Goal: Information Seeking & Learning: Learn about a topic

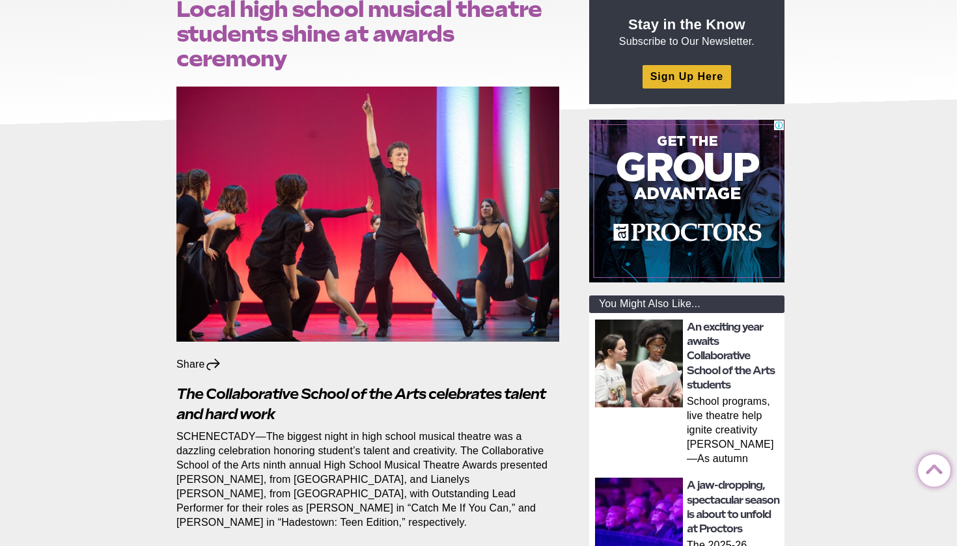
scroll to position [53, 0]
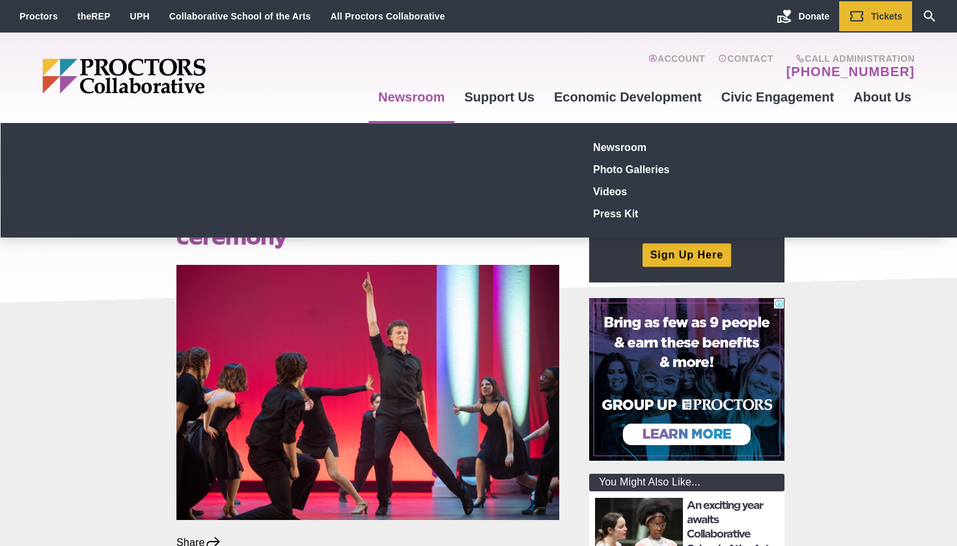
click at [438, 94] on link "Newsroom" at bounding box center [412, 96] width 86 height 35
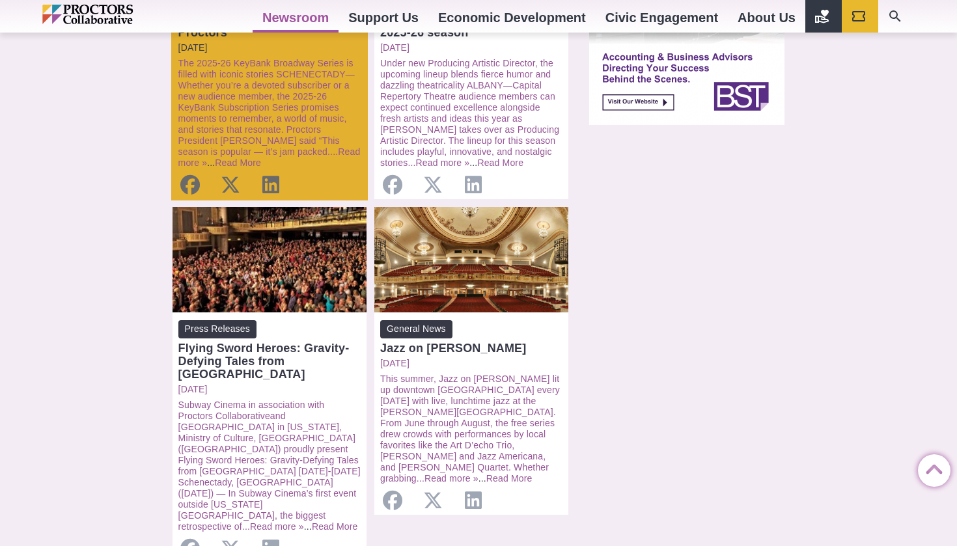
scroll to position [1166, 0]
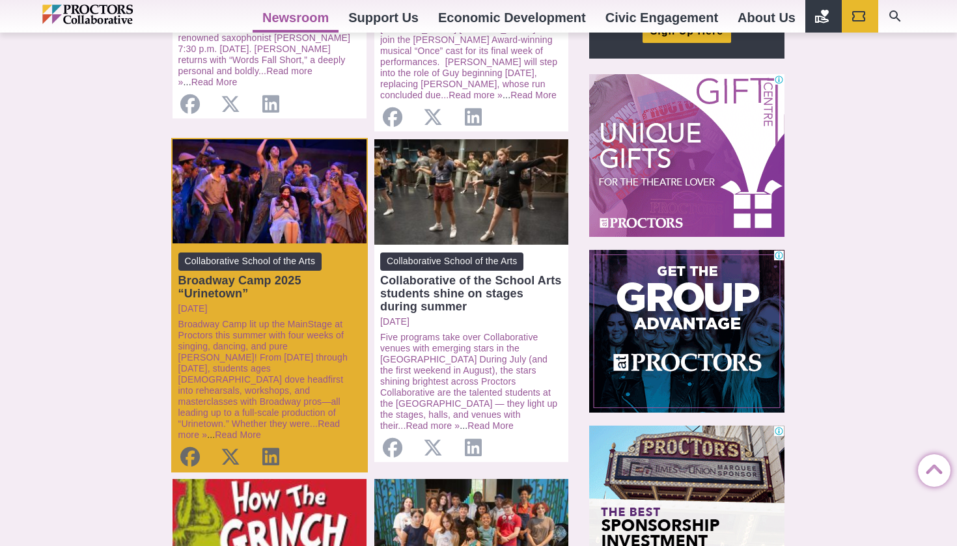
scroll to position [530, 0]
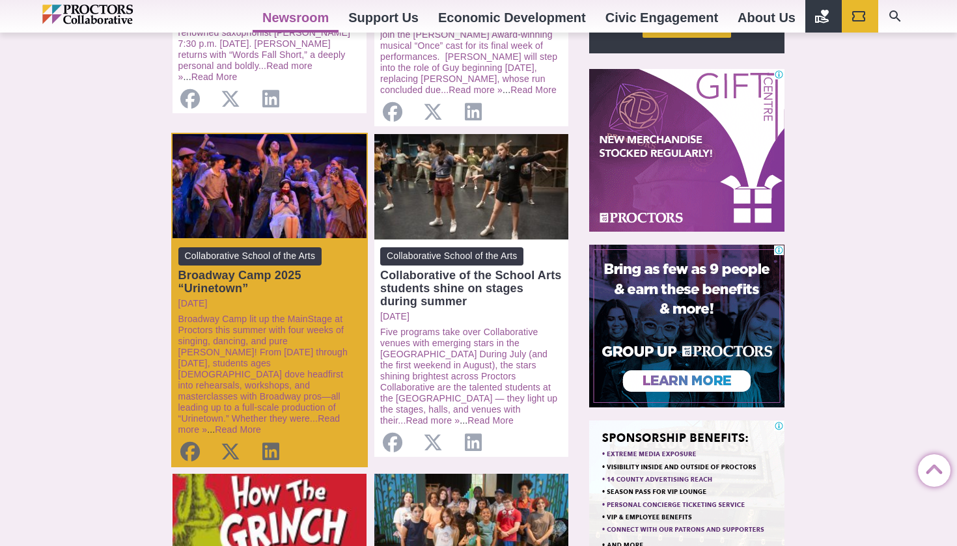
click at [297, 223] on div "Open: Broadway Camp 2025 “Urinetown”" at bounding box center [270, 187] width 194 height 106
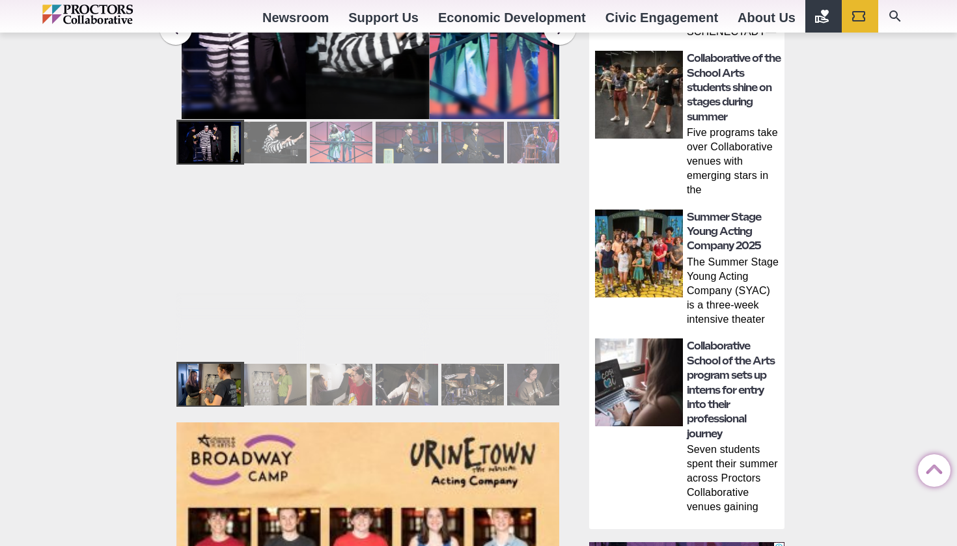
scroll to position [750, 0]
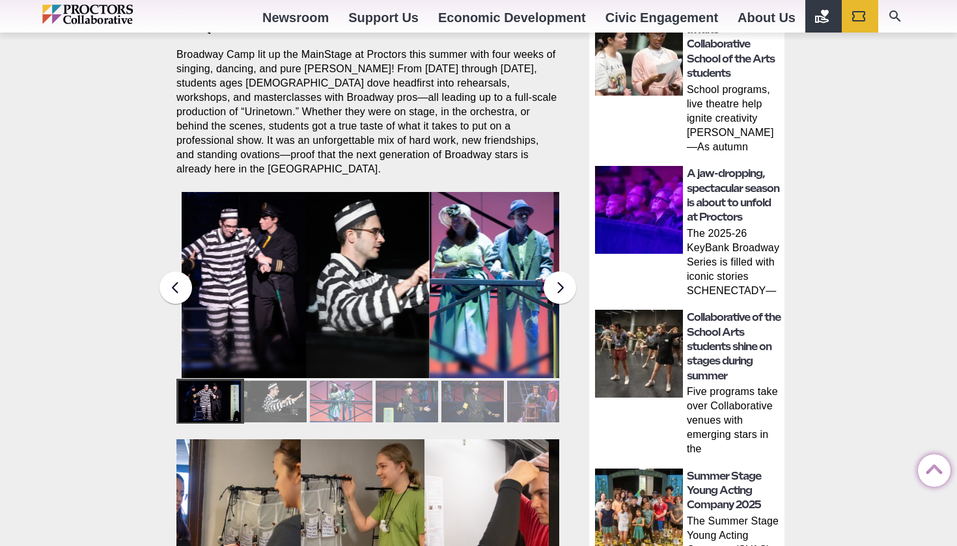
scroll to position [466, 0]
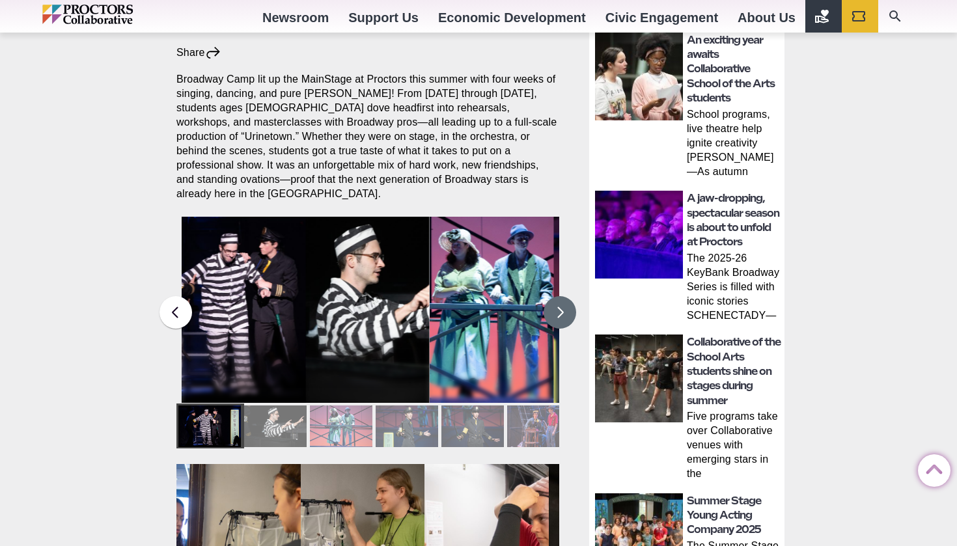
click at [567, 298] on button at bounding box center [560, 312] width 33 height 33
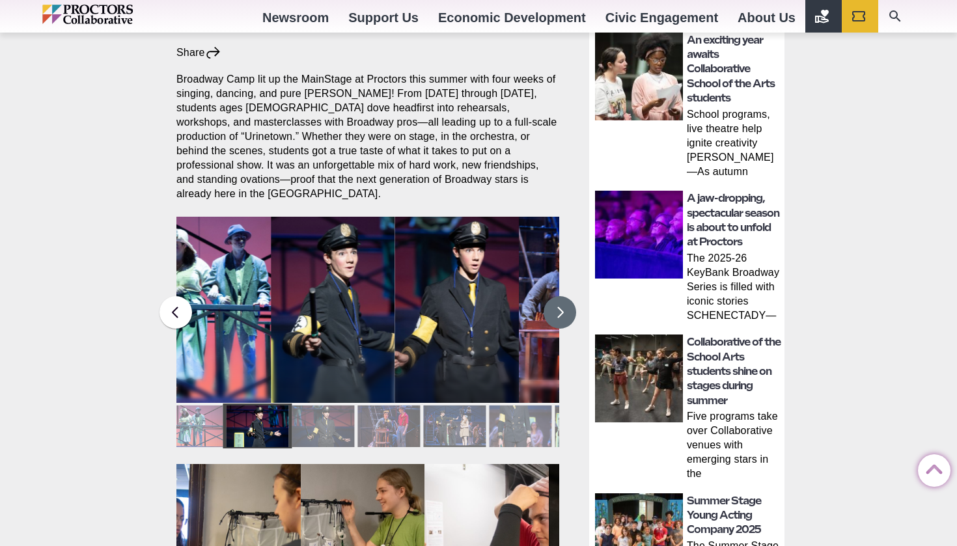
click at [567, 298] on button at bounding box center [560, 312] width 33 height 33
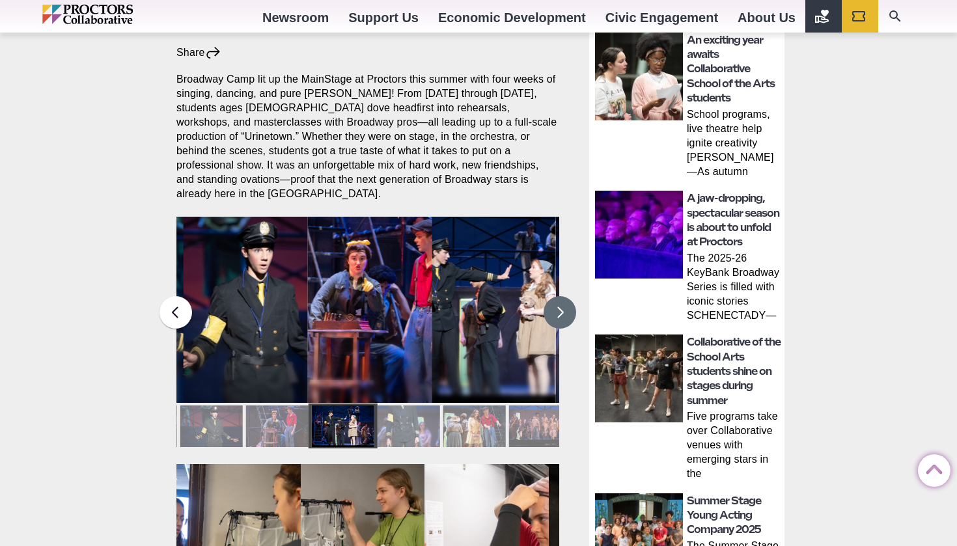
click at [567, 298] on button at bounding box center [560, 312] width 33 height 33
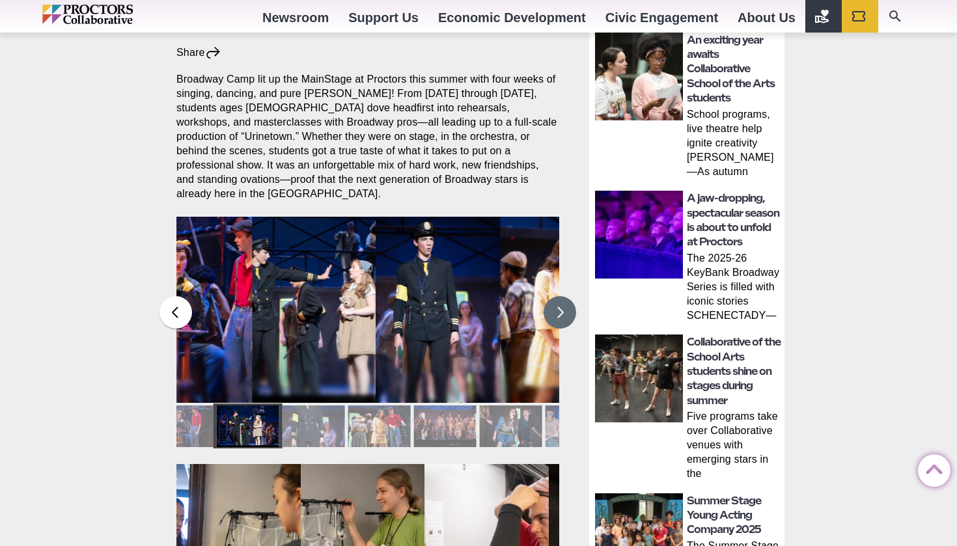
click at [567, 298] on button at bounding box center [560, 312] width 33 height 33
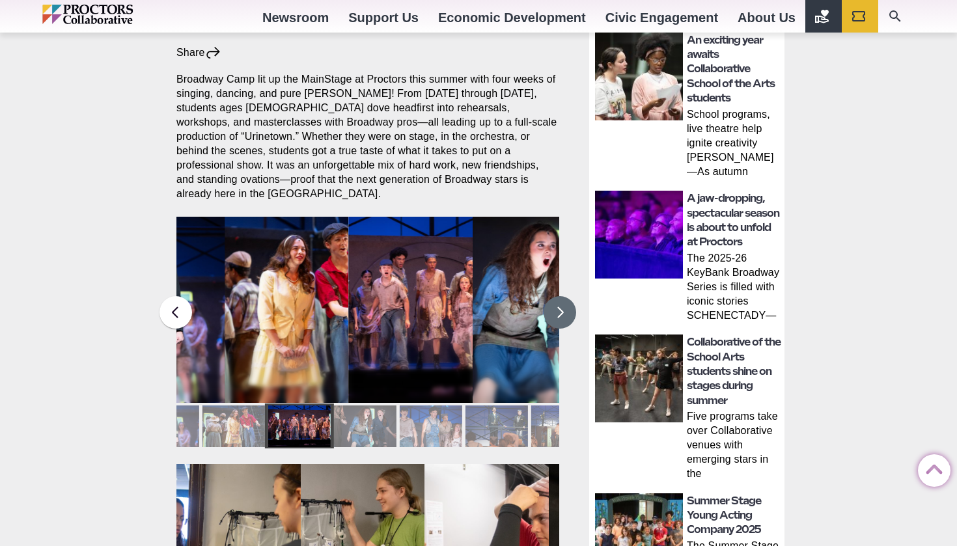
click at [567, 298] on button at bounding box center [560, 312] width 33 height 33
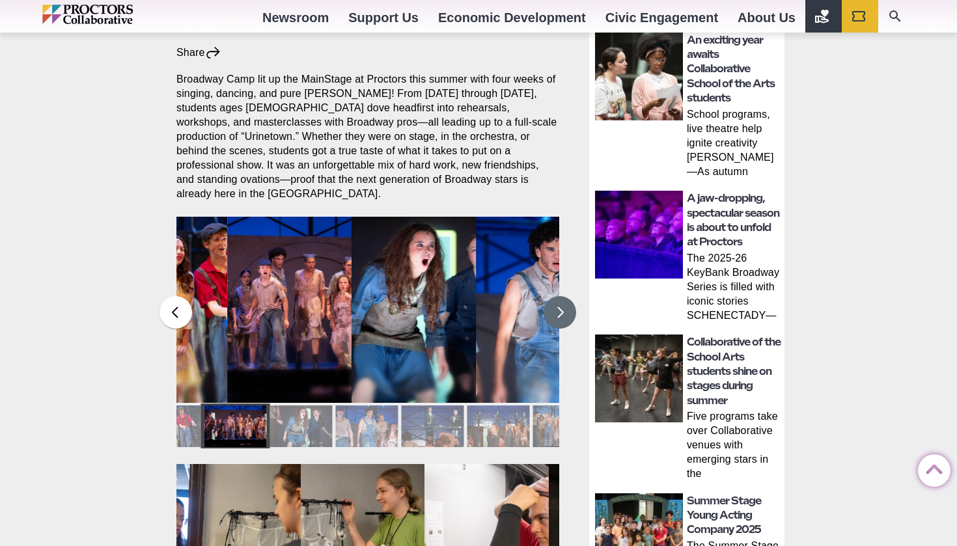
click at [567, 298] on button at bounding box center [560, 312] width 33 height 33
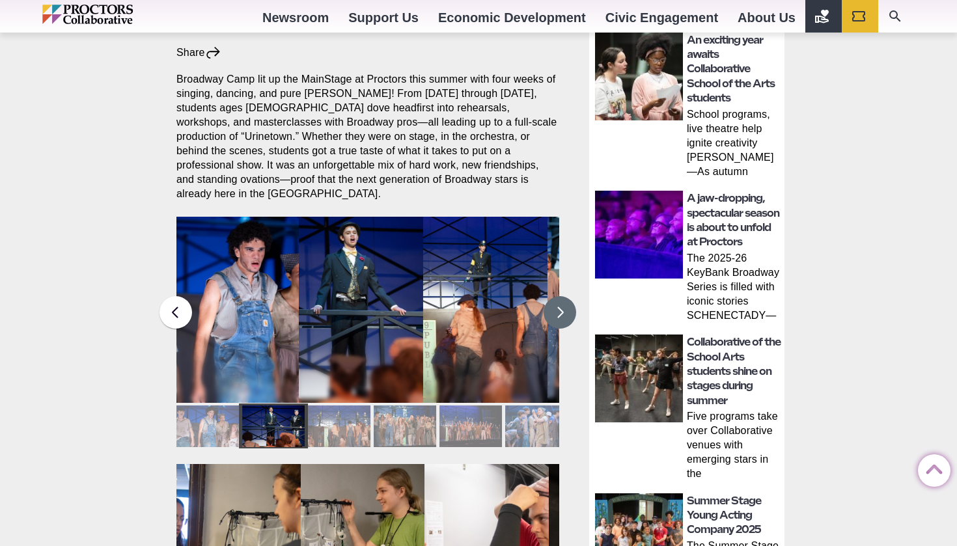
click at [567, 298] on button at bounding box center [560, 312] width 33 height 33
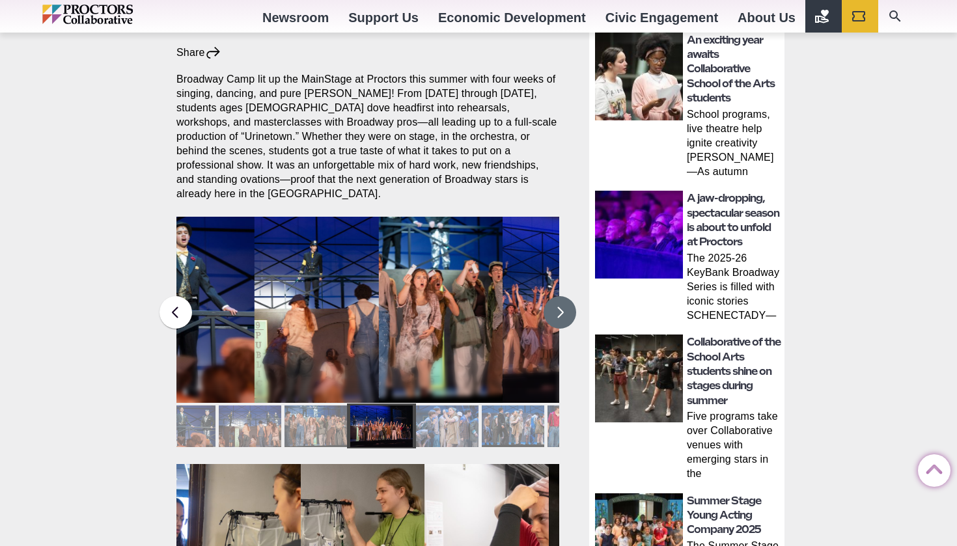
click at [567, 298] on button at bounding box center [560, 312] width 33 height 33
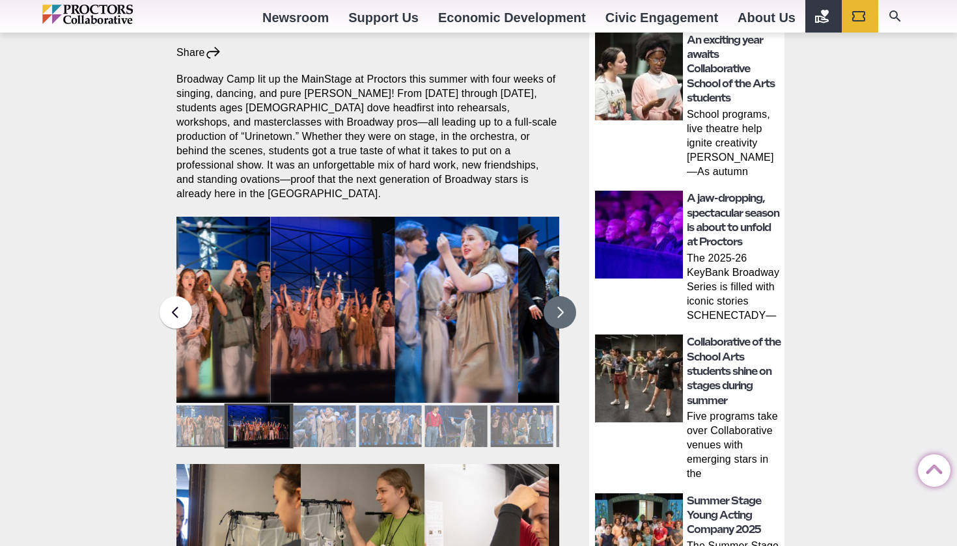
click at [567, 298] on button at bounding box center [560, 312] width 33 height 33
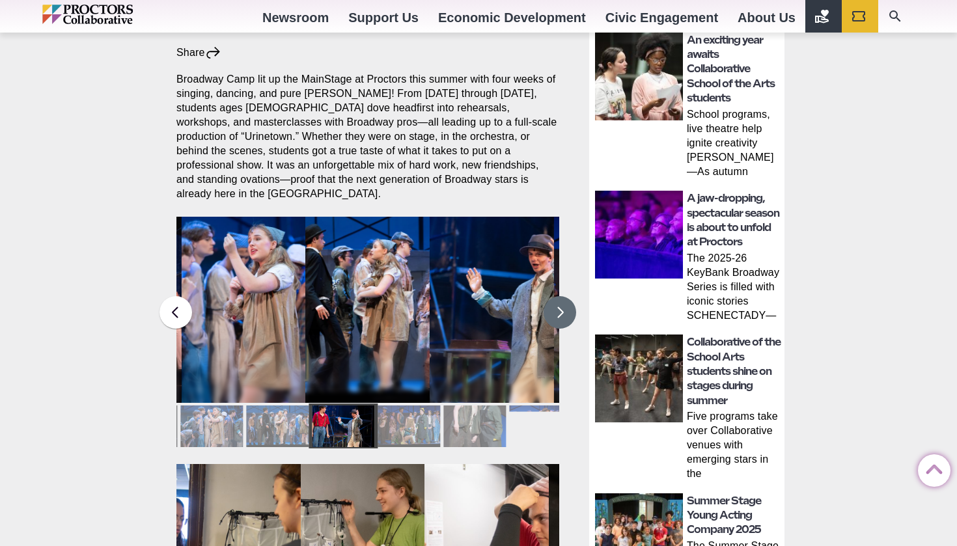
click at [567, 298] on button at bounding box center [560, 312] width 33 height 33
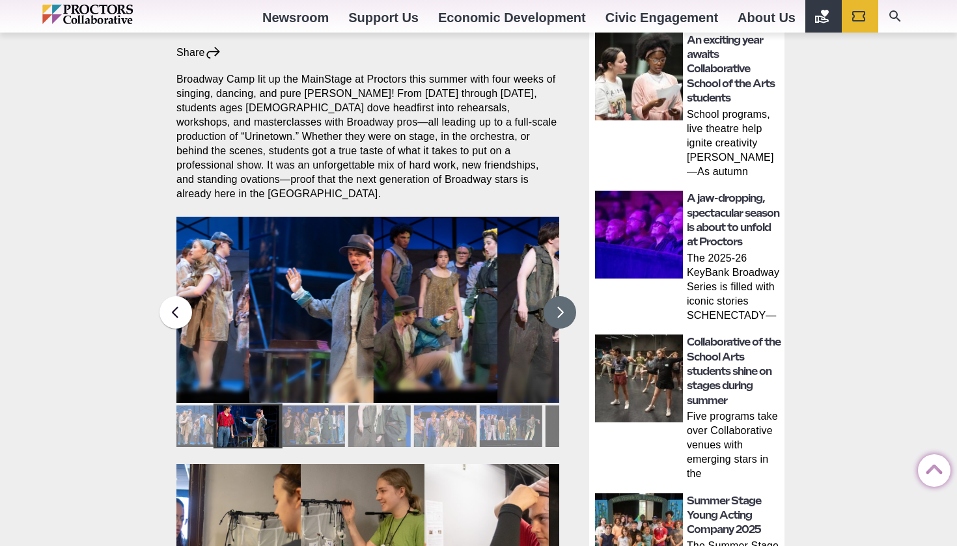
click at [567, 298] on button at bounding box center [560, 312] width 33 height 33
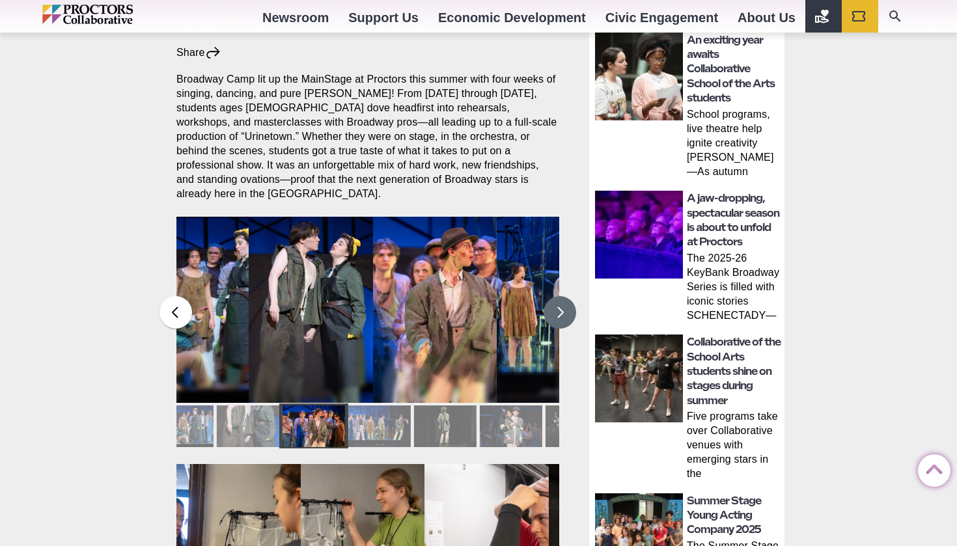
click at [567, 298] on button at bounding box center [560, 312] width 33 height 33
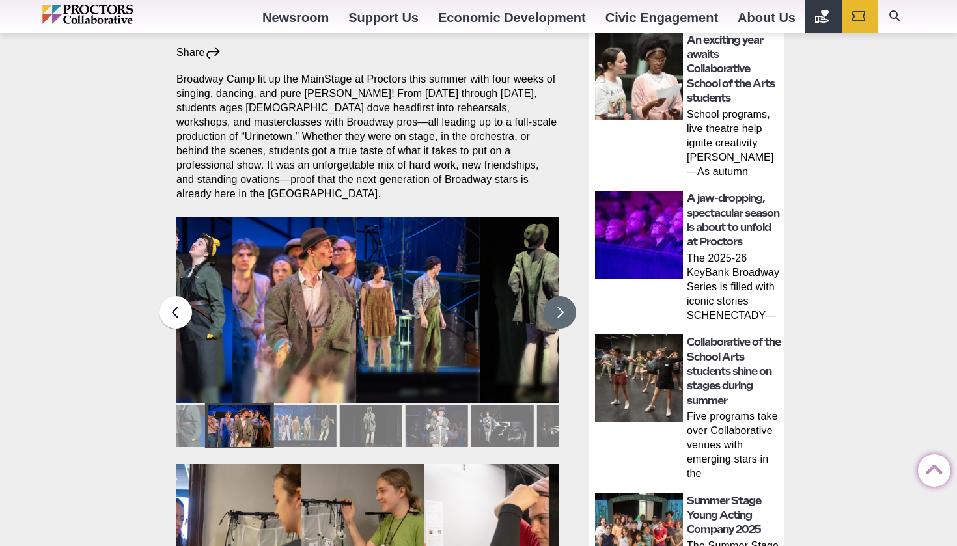
click at [567, 298] on button at bounding box center [560, 312] width 33 height 33
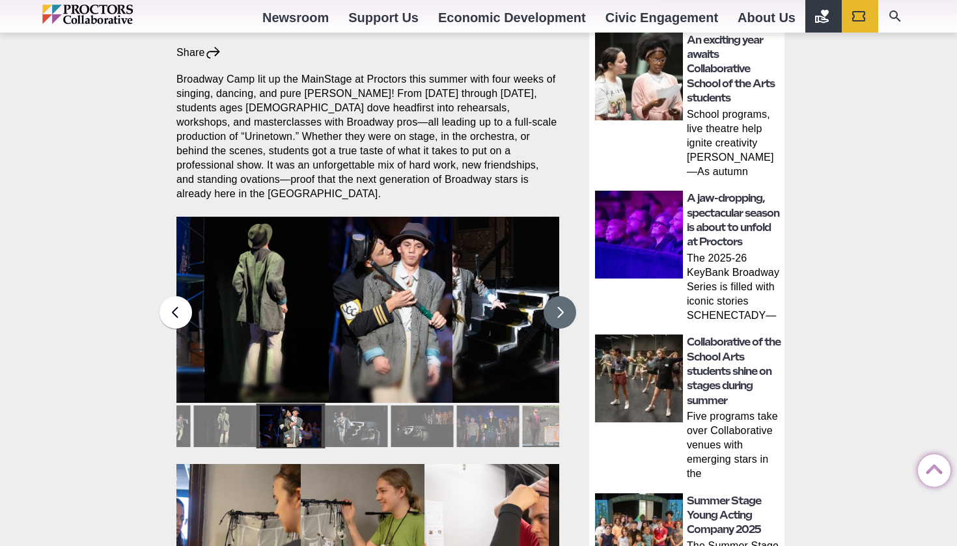
click at [567, 298] on button at bounding box center [560, 312] width 33 height 33
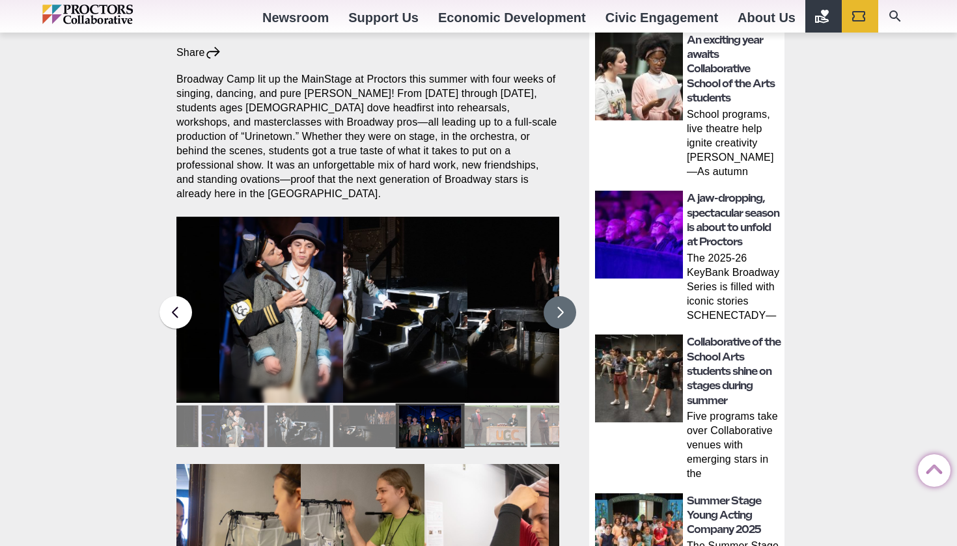
click at [567, 298] on button at bounding box center [560, 312] width 33 height 33
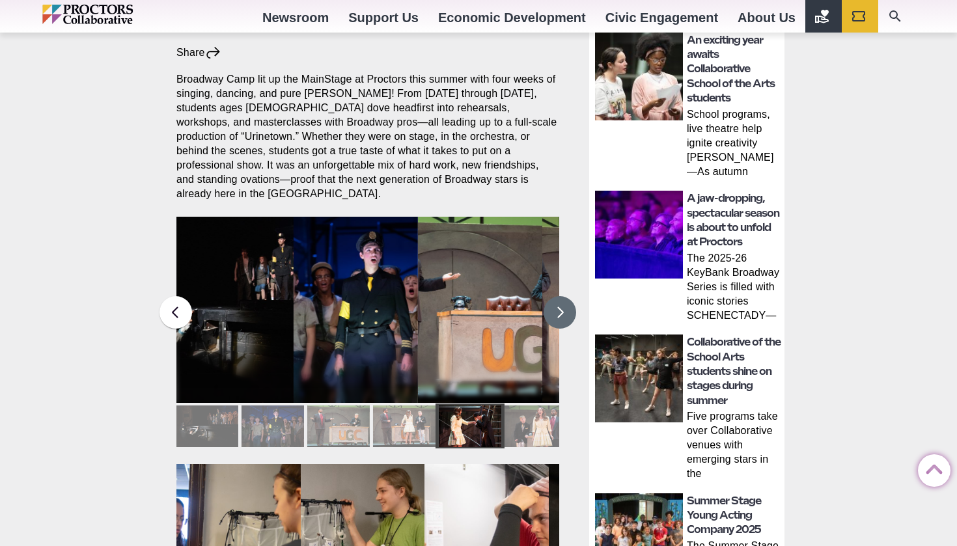
click at [567, 298] on button at bounding box center [560, 312] width 33 height 33
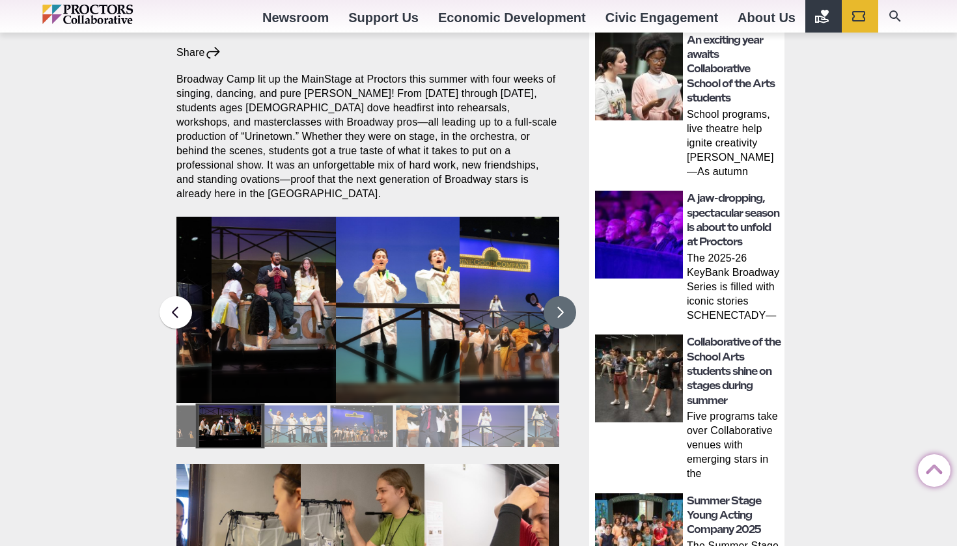
click at [567, 298] on button at bounding box center [560, 312] width 33 height 33
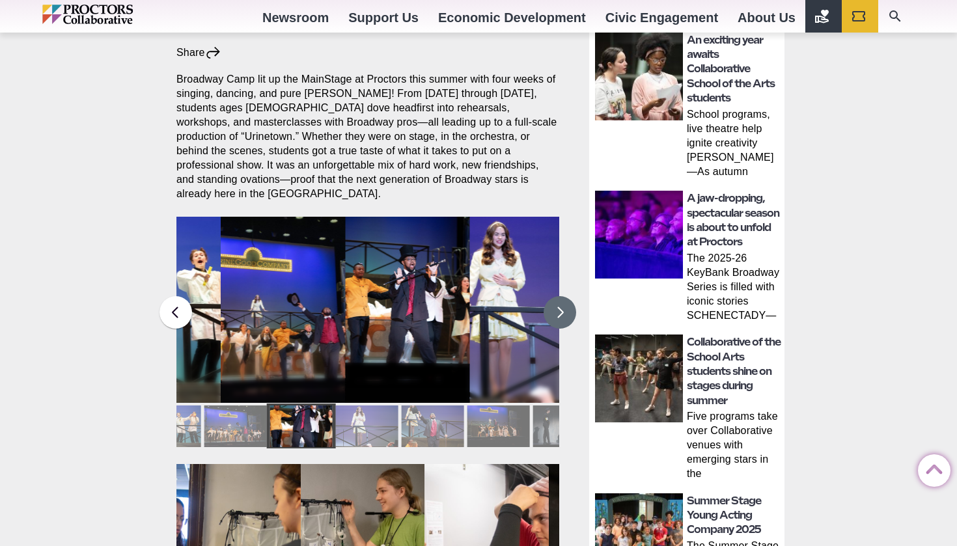
click at [567, 298] on button at bounding box center [560, 312] width 33 height 33
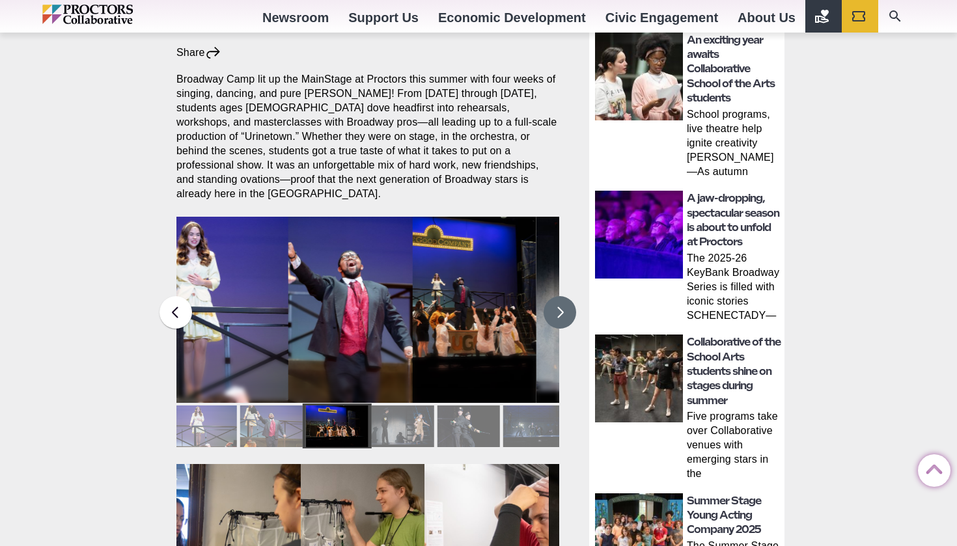
click at [567, 298] on button at bounding box center [560, 312] width 33 height 33
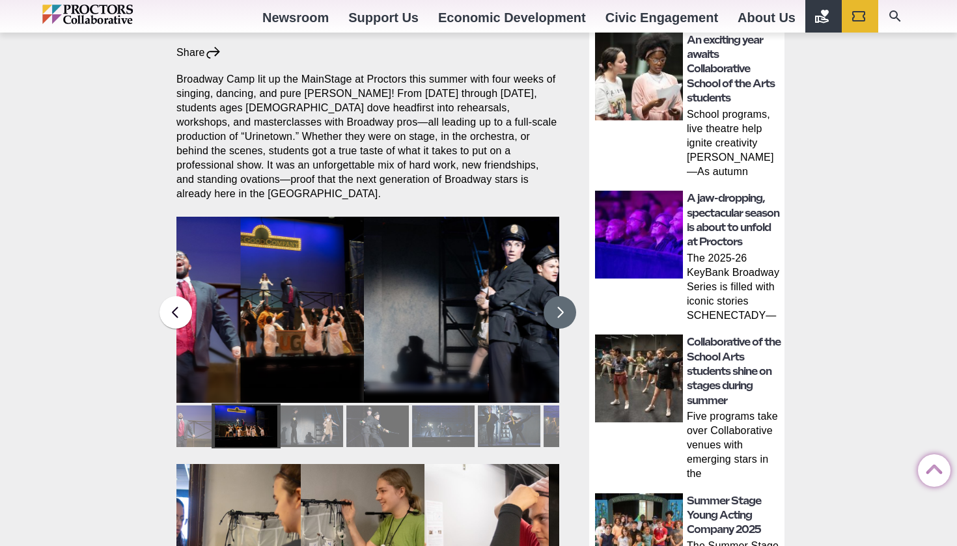
click at [567, 298] on button at bounding box center [560, 312] width 33 height 33
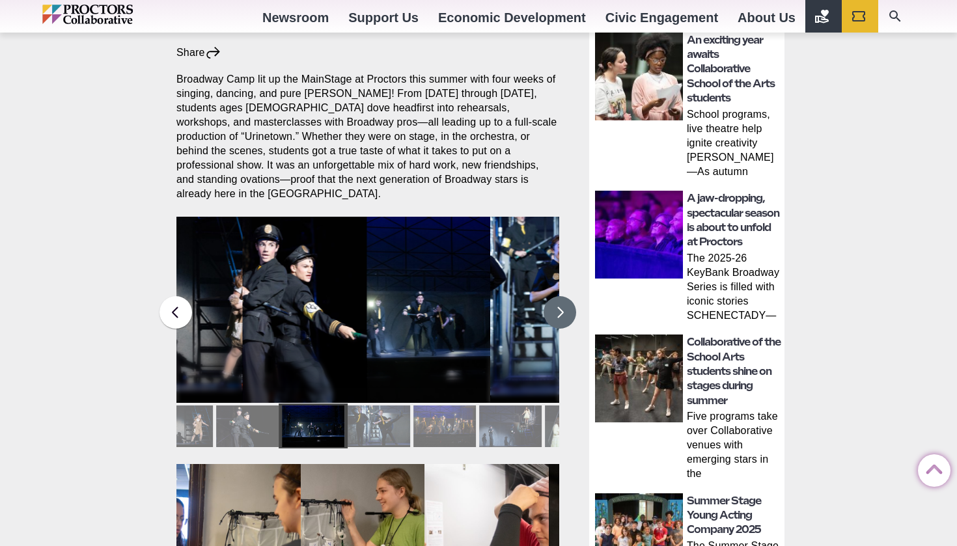
click at [567, 298] on button at bounding box center [560, 312] width 33 height 33
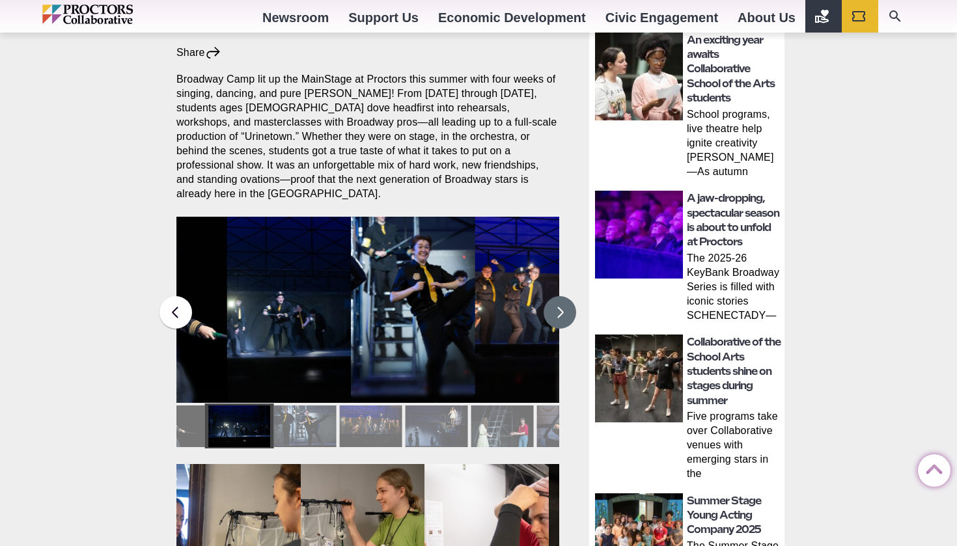
click at [567, 298] on button at bounding box center [560, 312] width 33 height 33
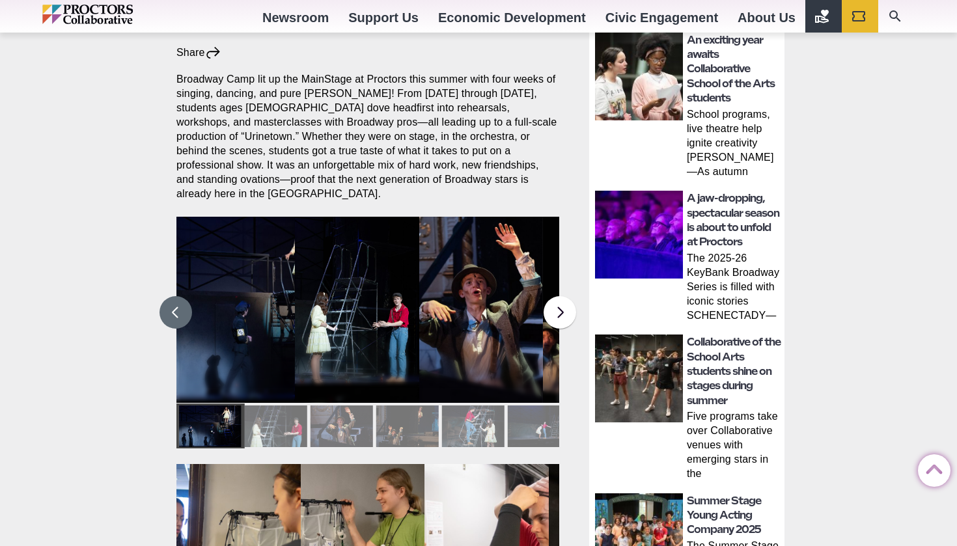
click at [176, 298] on button at bounding box center [176, 312] width 33 height 33
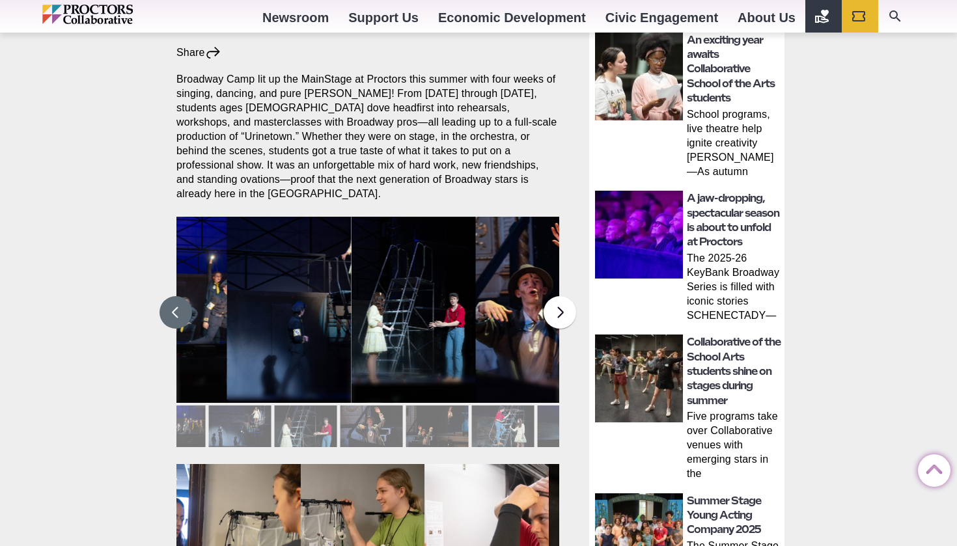
click at [176, 298] on button at bounding box center [176, 312] width 33 height 33
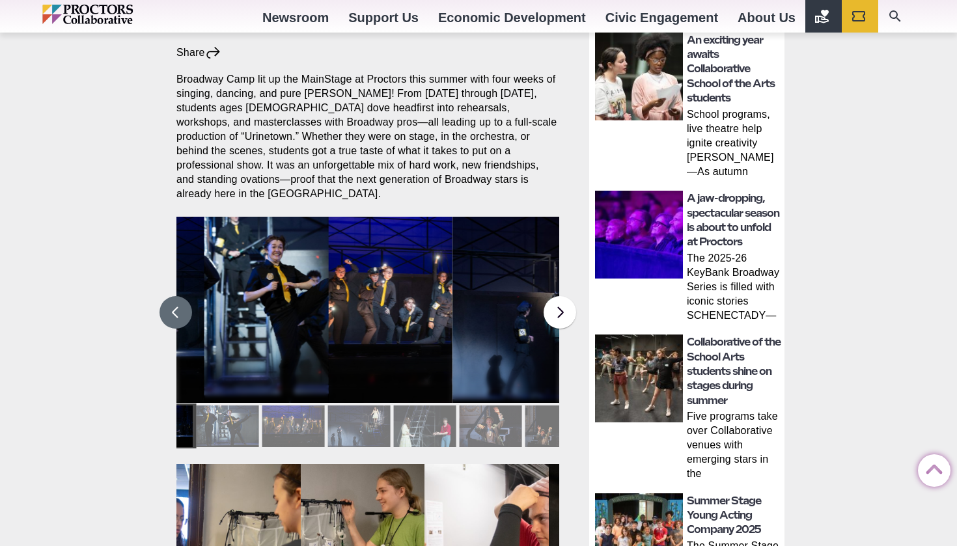
click at [176, 298] on button at bounding box center [176, 312] width 33 height 33
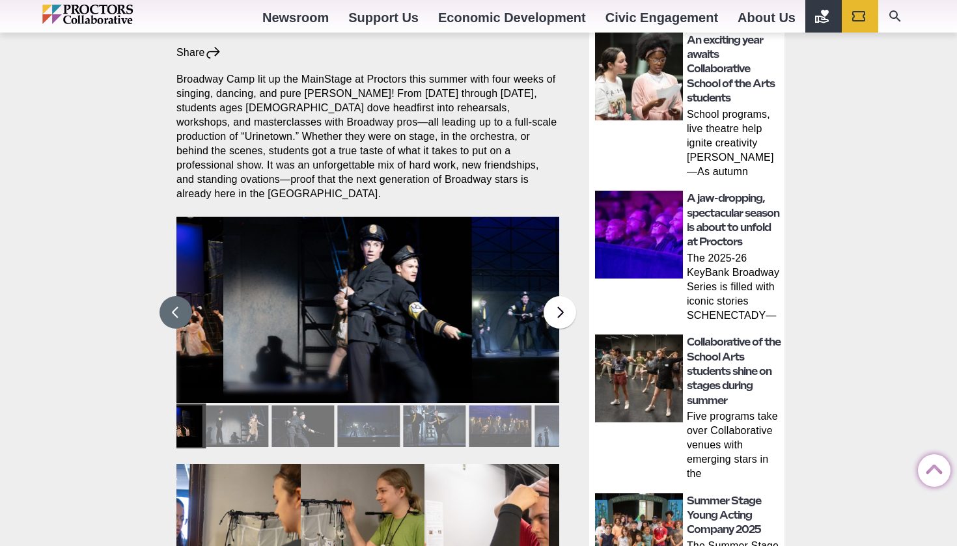
click at [176, 298] on button at bounding box center [176, 312] width 33 height 33
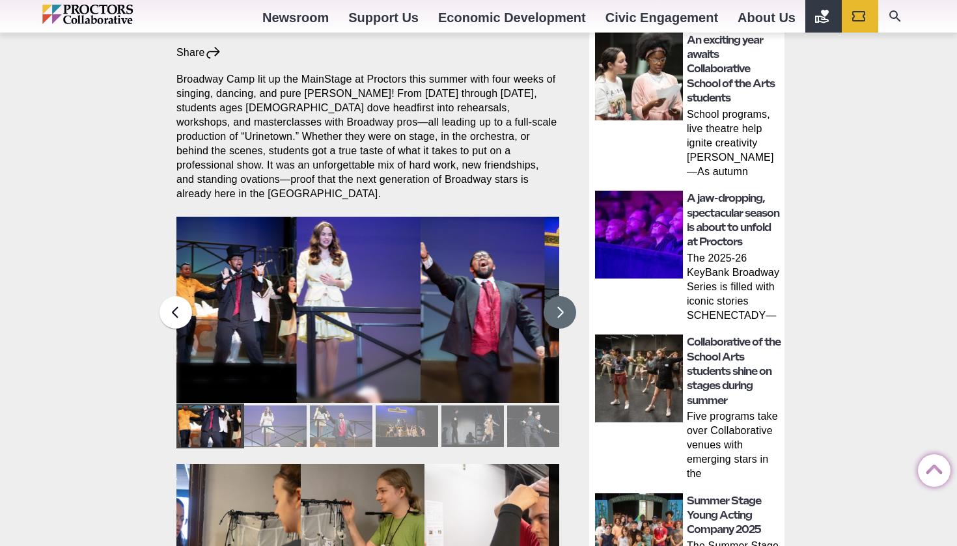
click at [562, 296] on button at bounding box center [560, 312] width 33 height 33
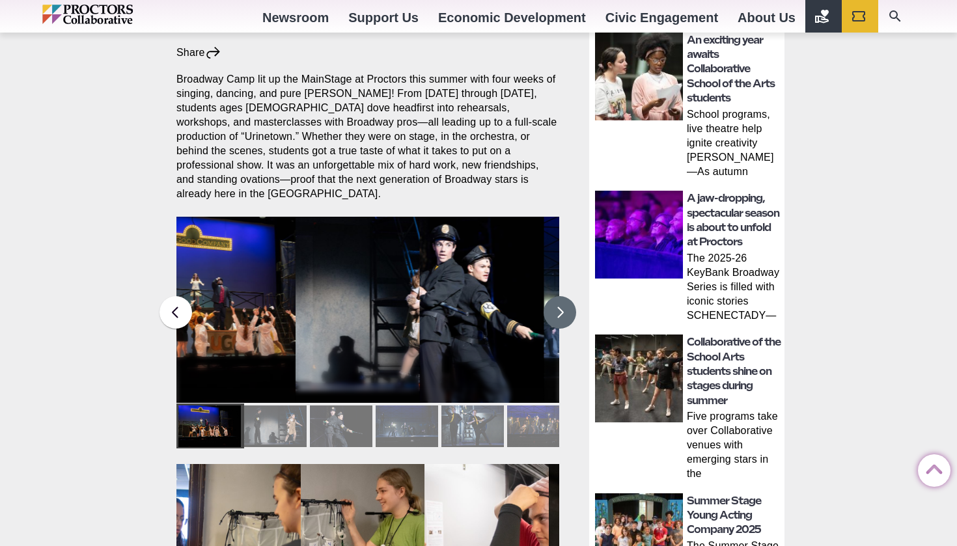
click at [562, 296] on button at bounding box center [560, 312] width 33 height 33
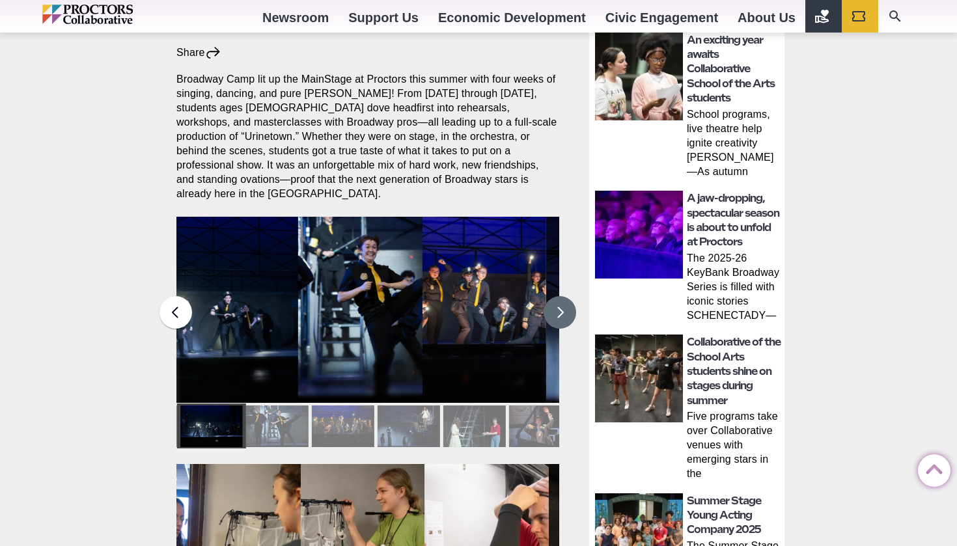
click at [562, 296] on button at bounding box center [560, 312] width 33 height 33
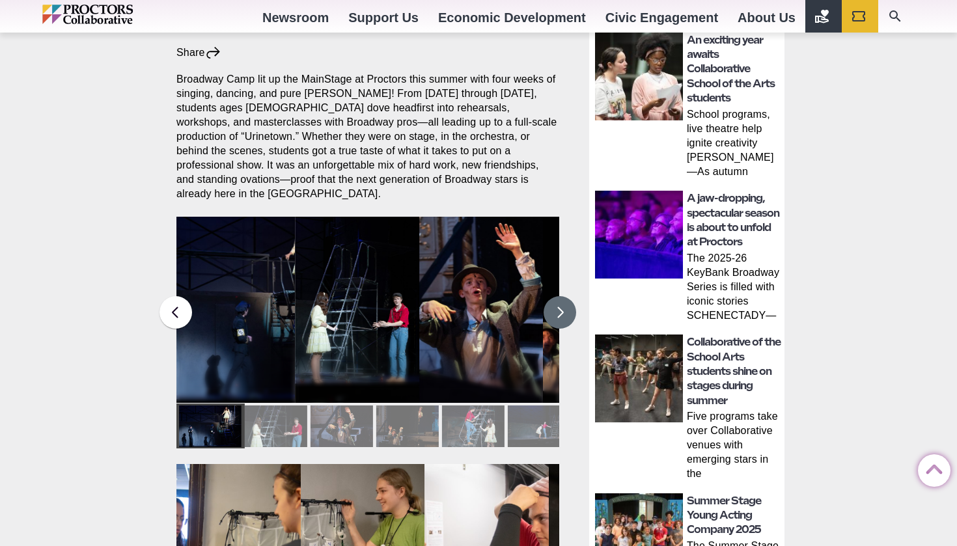
click at [562, 296] on button at bounding box center [560, 312] width 33 height 33
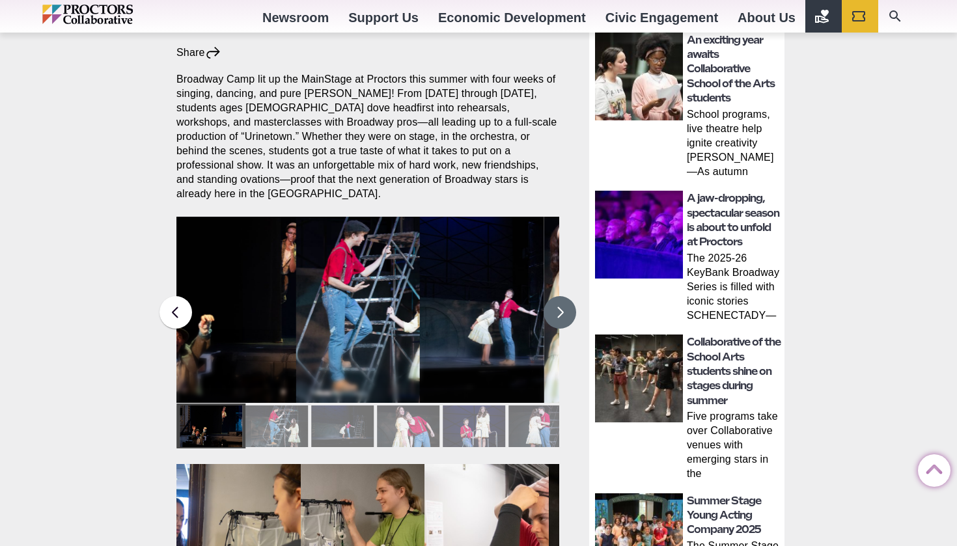
click at [562, 296] on button at bounding box center [560, 312] width 33 height 33
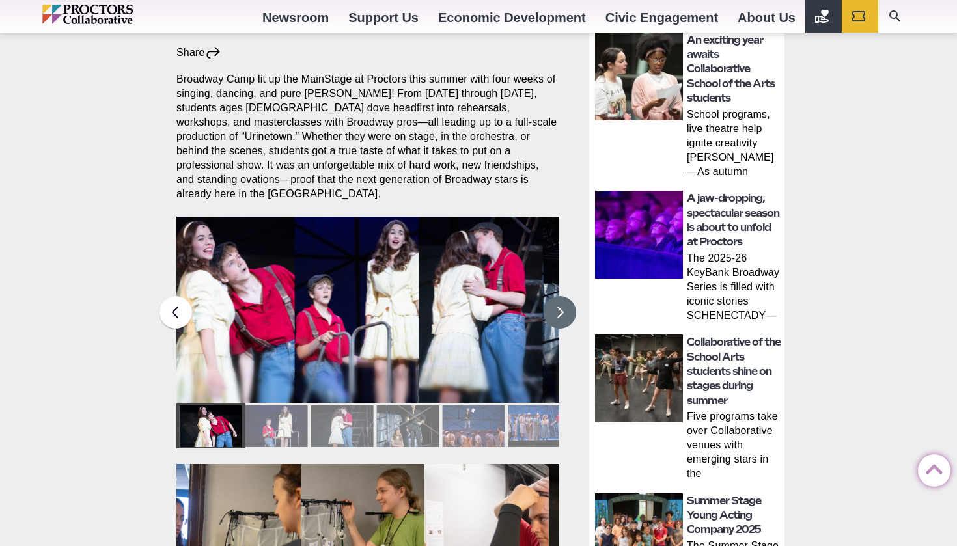
click at [562, 296] on button at bounding box center [560, 312] width 33 height 33
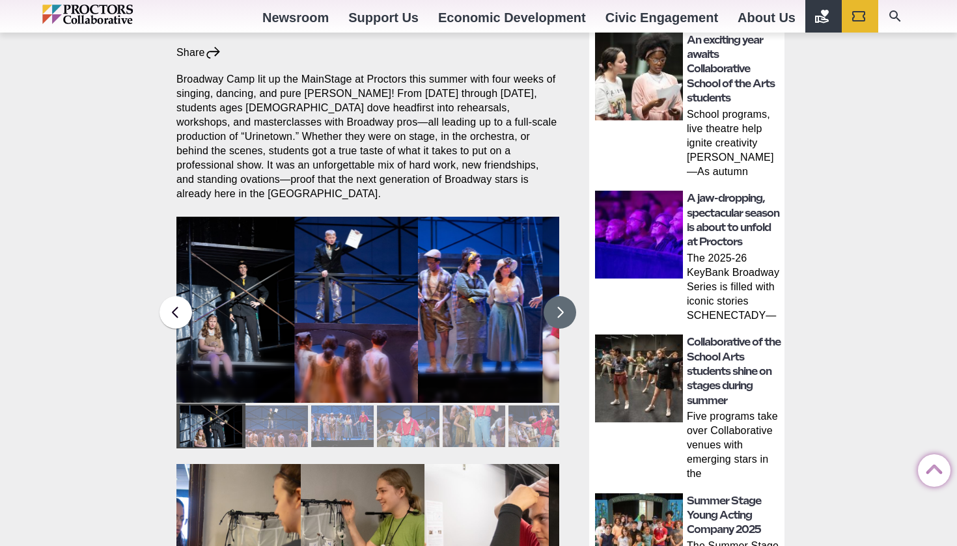
click at [562, 296] on button at bounding box center [560, 312] width 33 height 33
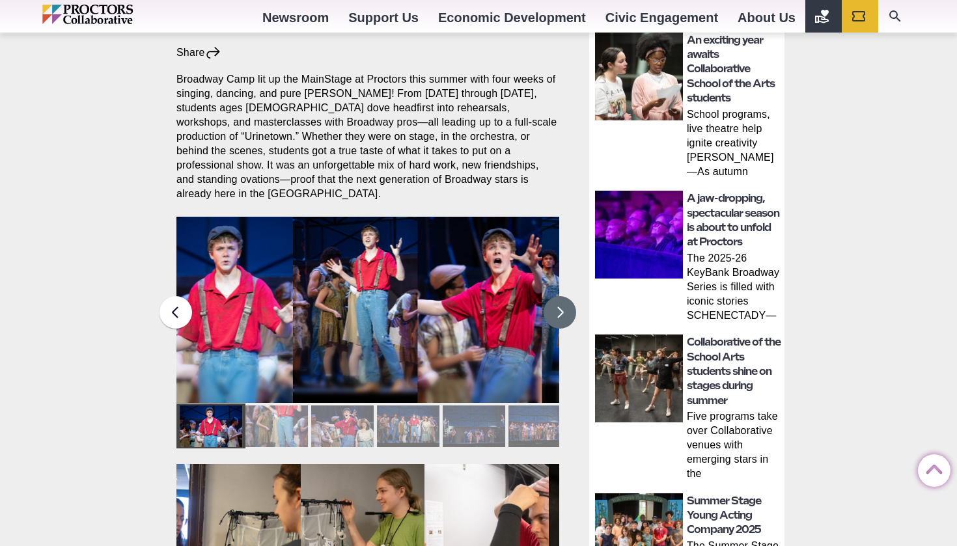
click at [562, 296] on button at bounding box center [560, 312] width 33 height 33
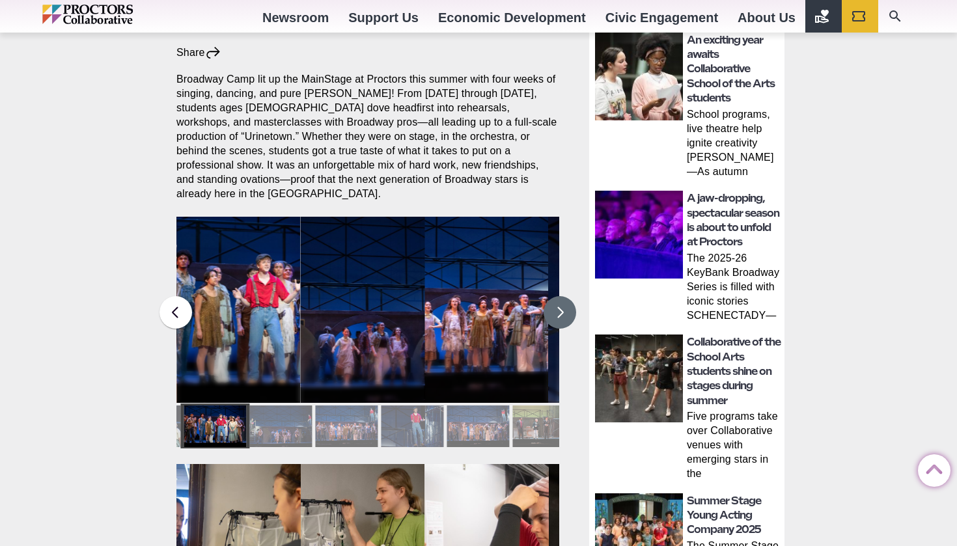
click at [562, 296] on button at bounding box center [560, 312] width 33 height 33
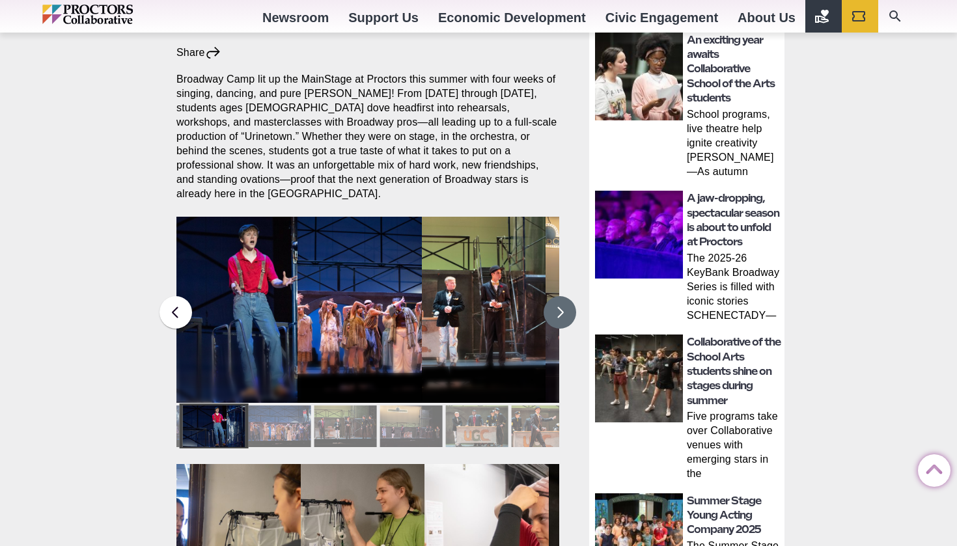
click at [562, 296] on button at bounding box center [560, 312] width 33 height 33
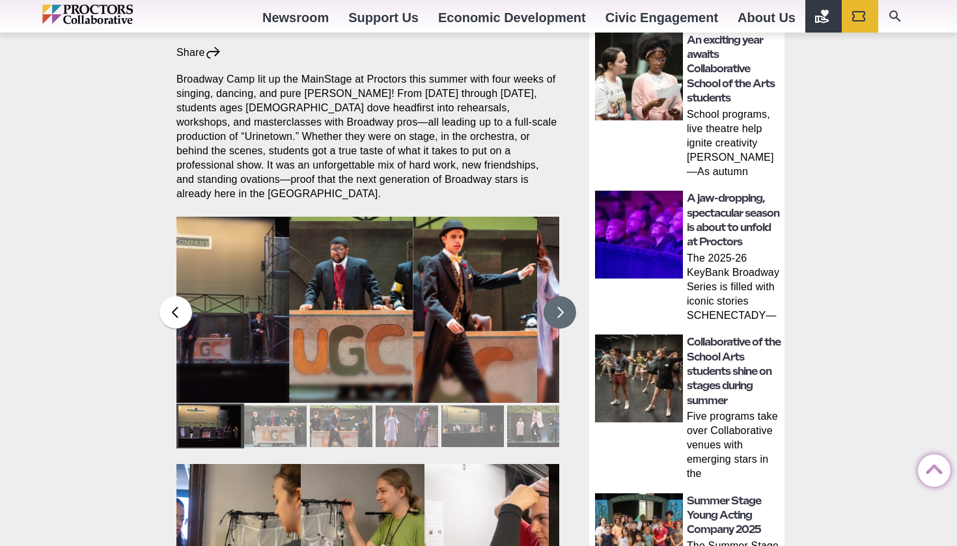
click at [562, 296] on button at bounding box center [560, 312] width 33 height 33
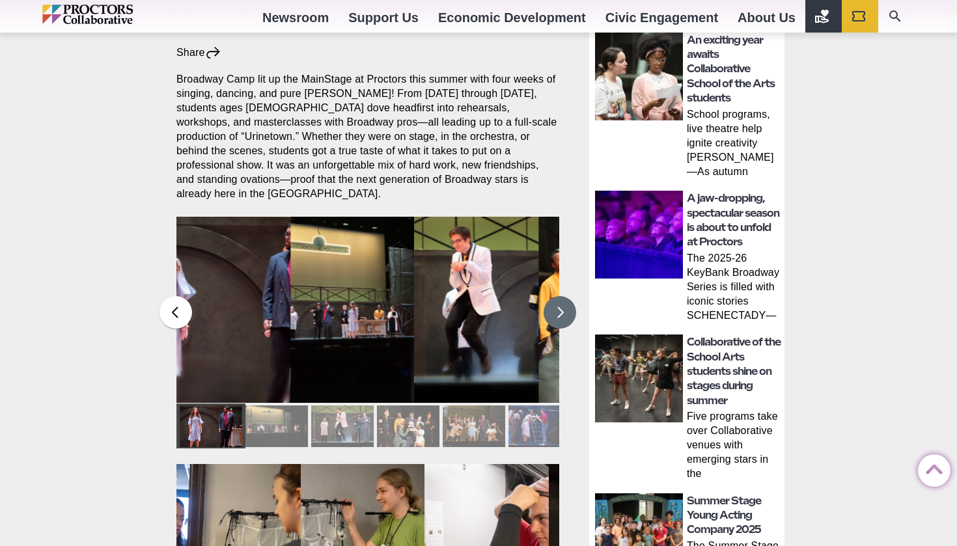
click at [562, 296] on button at bounding box center [560, 312] width 33 height 33
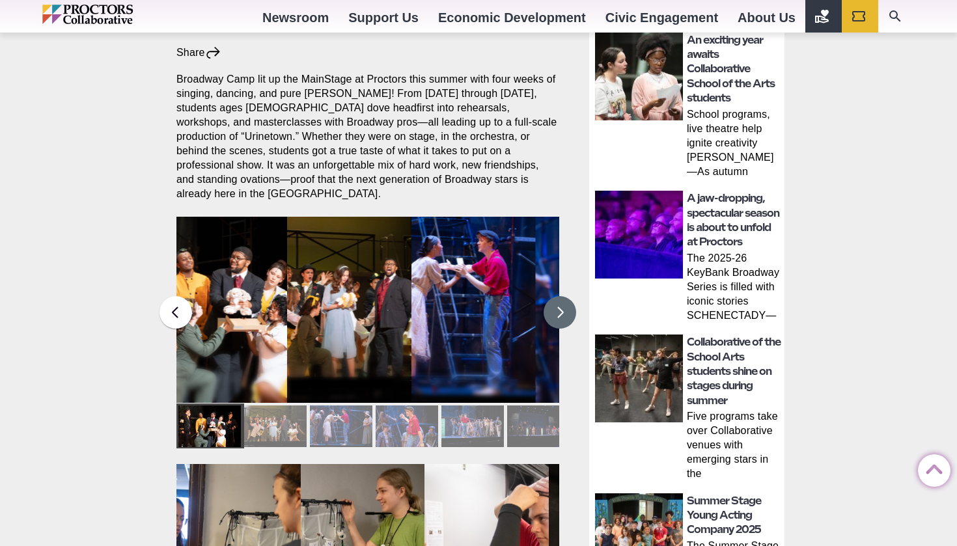
click at [562, 296] on button at bounding box center [560, 312] width 33 height 33
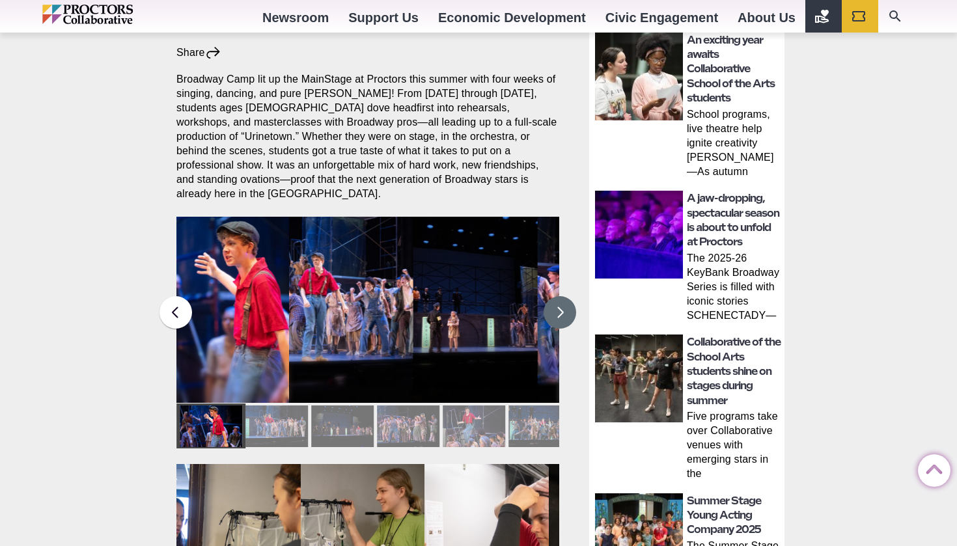
click at [562, 296] on button at bounding box center [560, 312] width 33 height 33
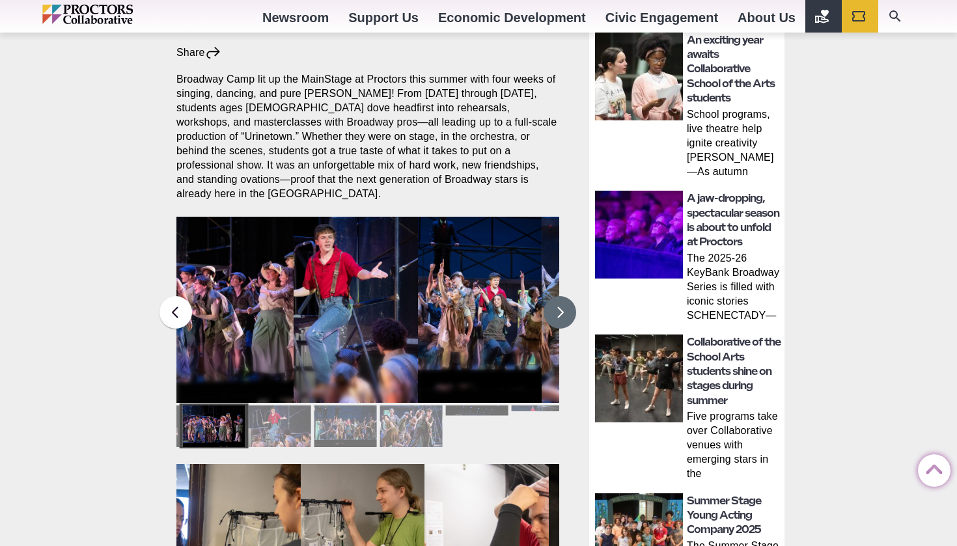
click at [562, 296] on button at bounding box center [560, 312] width 33 height 33
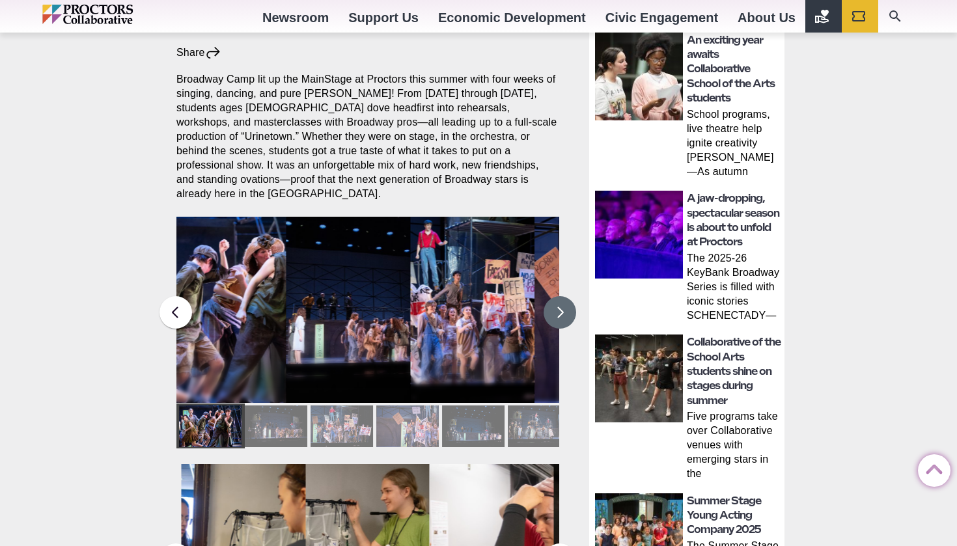
click at [562, 296] on button at bounding box center [560, 312] width 33 height 33
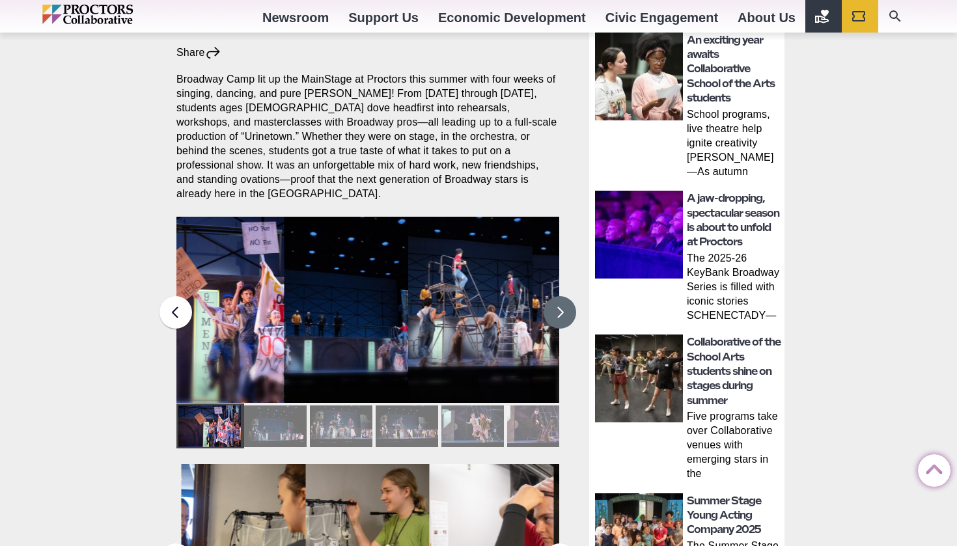
click at [562, 296] on button at bounding box center [560, 312] width 33 height 33
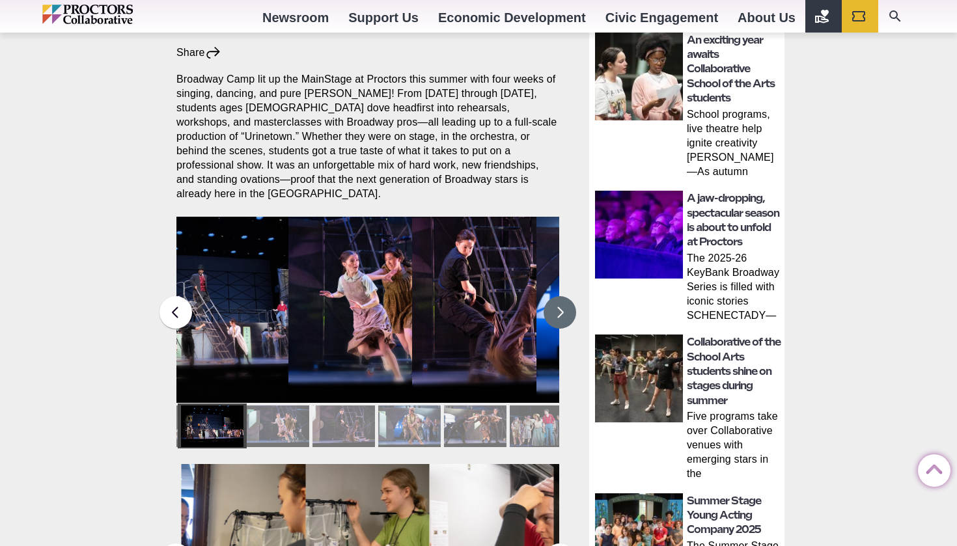
click at [562, 296] on button at bounding box center [560, 312] width 33 height 33
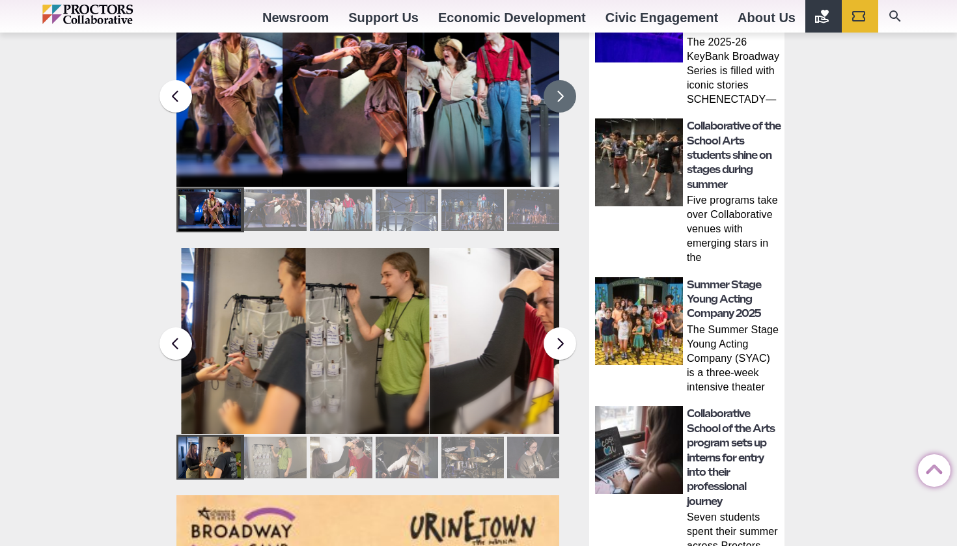
scroll to position [689, 0]
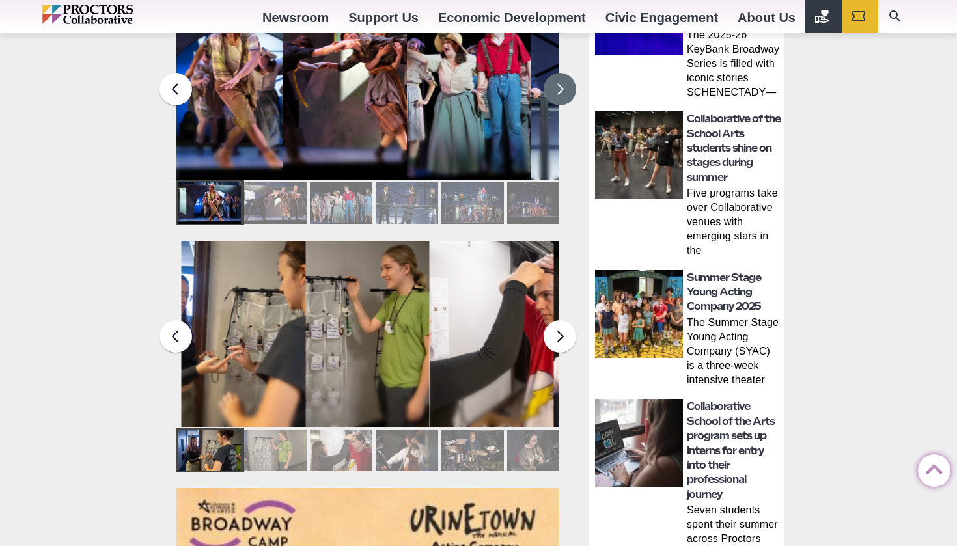
click at [562, 75] on button at bounding box center [560, 89] width 33 height 33
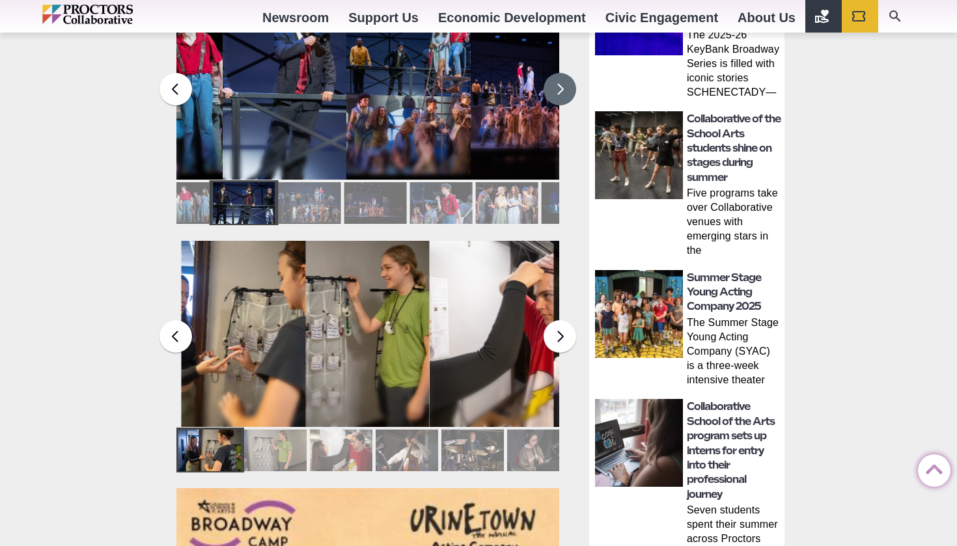
click at [562, 76] on button at bounding box center [560, 89] width 33 height 33
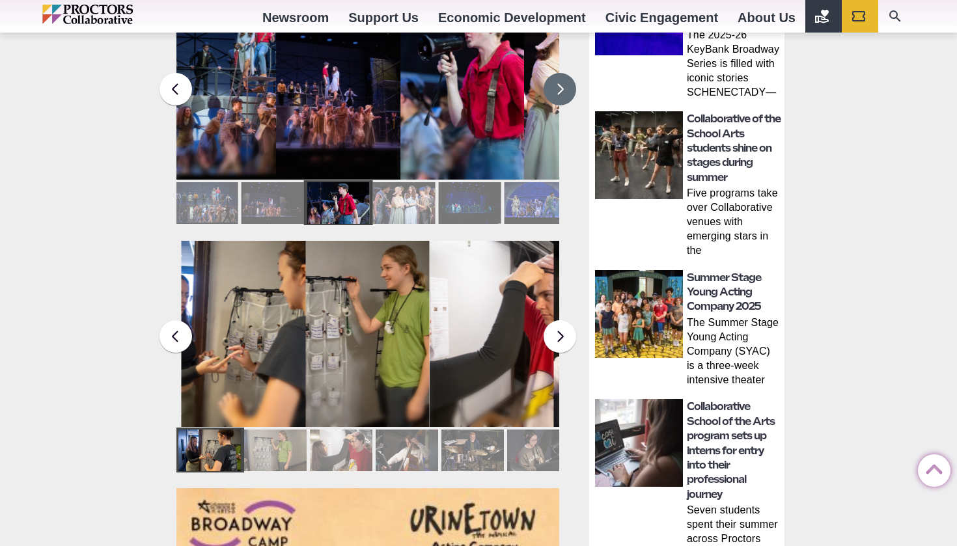
click at [562, 76] on button at bounding box center [560, 89] width 33 height 33
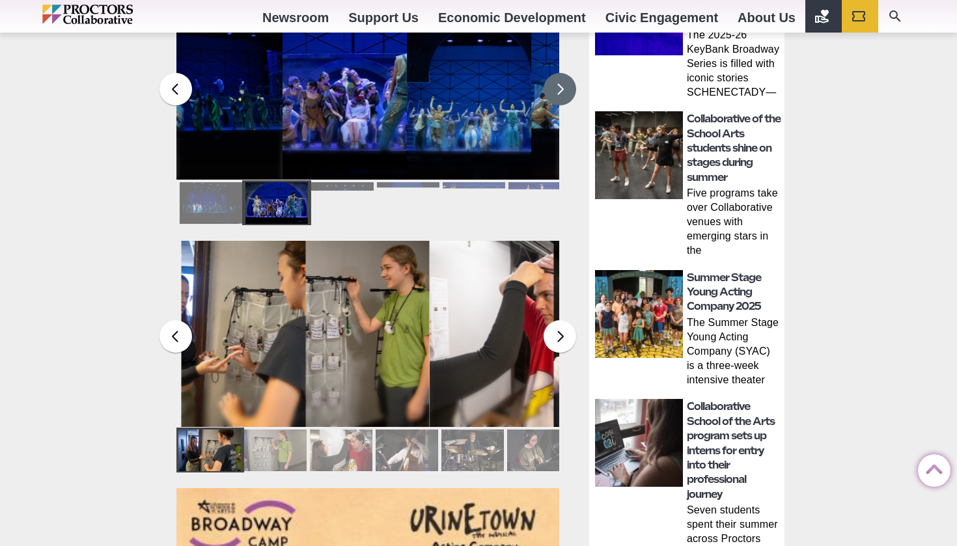
click at [562, 76] on button at bounding box center [560, 89] width 33 height 33
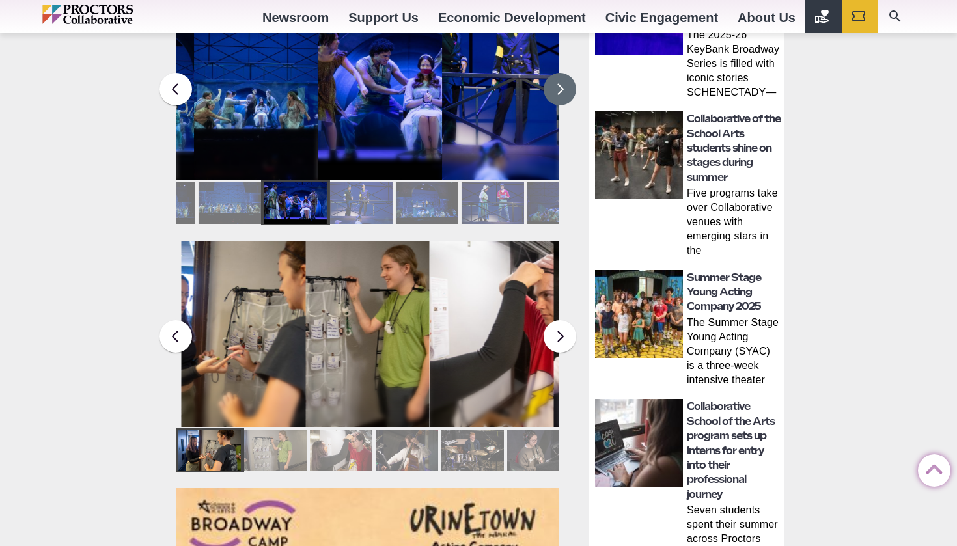
click at [562, 76] on button at bounding box center [560, 89] width 33 height 33
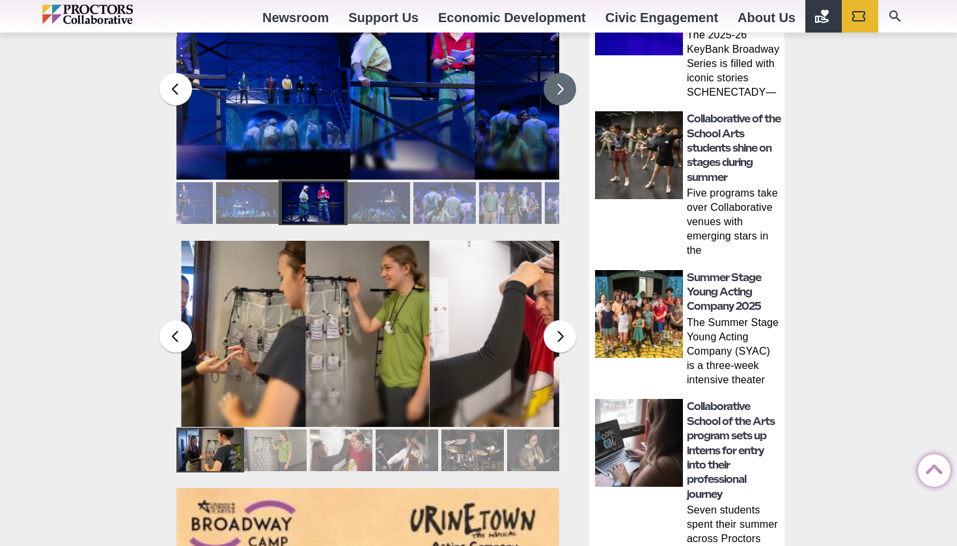
click at [562, 76] on button at bounding box center [560, 89] width 33 height 33
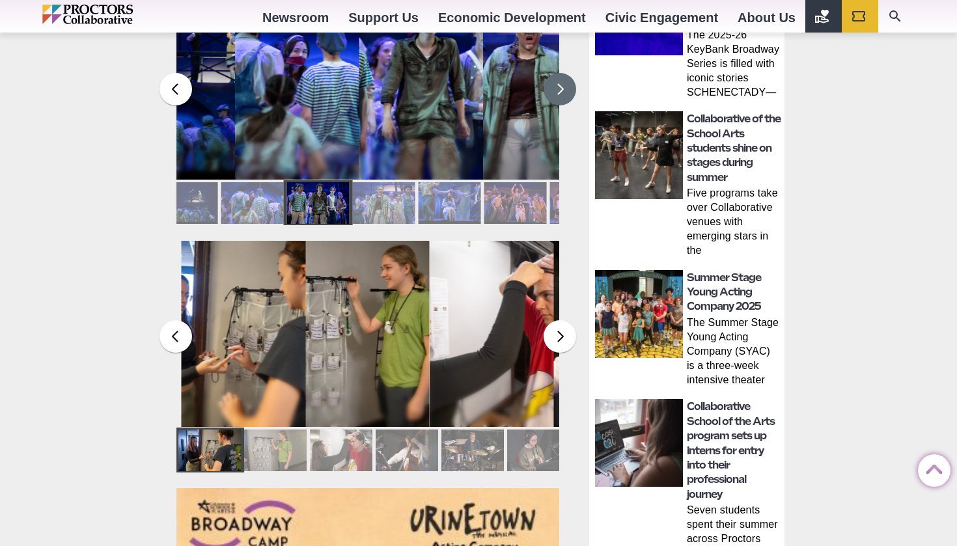
click at [562, 76] on button at bounding box center [560, 89] width 33 height 33
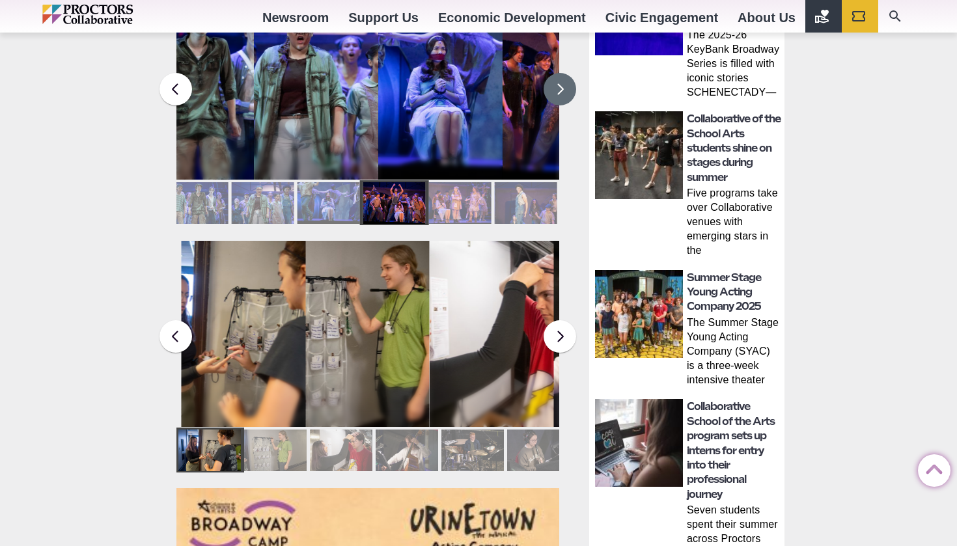
click at [562, 76] on button at bounding box center [560, 89] width 33 height 33
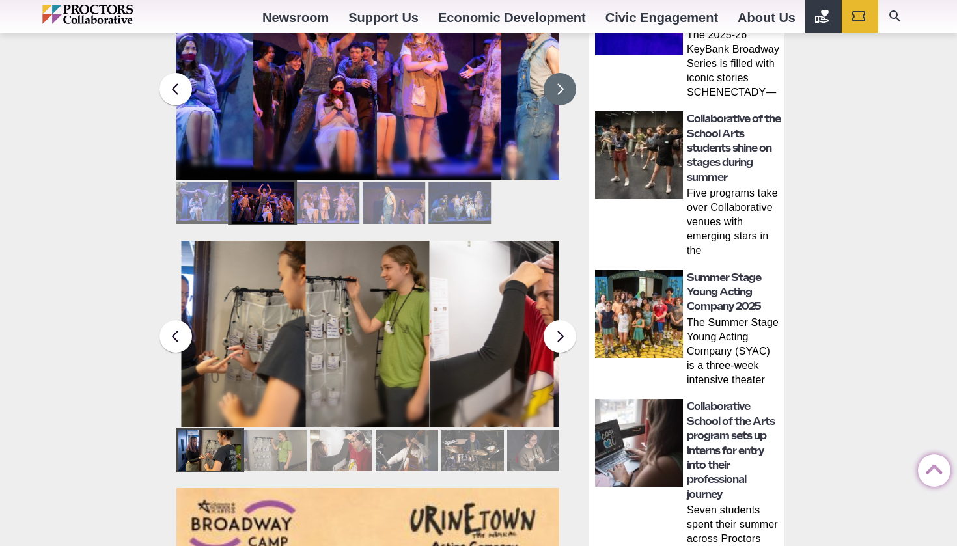
click at [562, 76] on button at bounding box center [560, 89] width 33 height 33
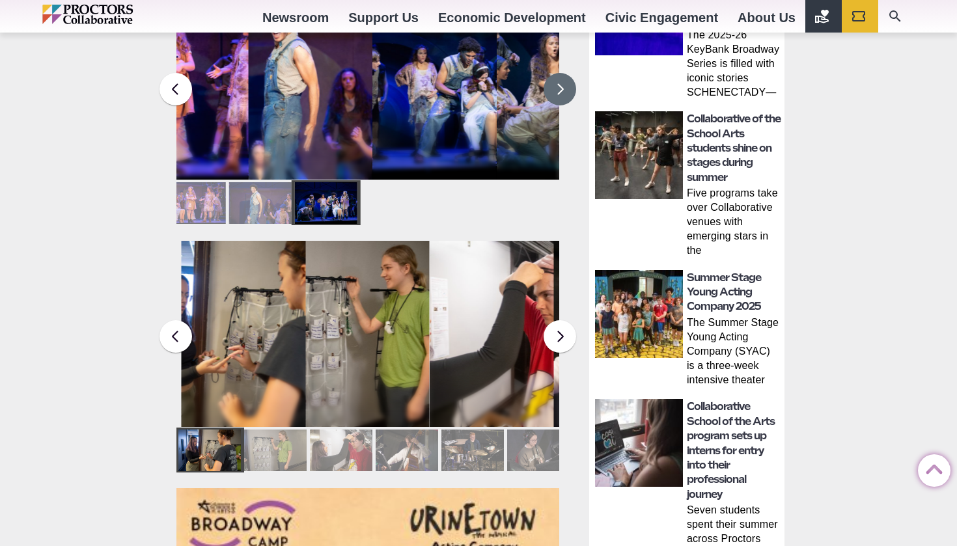
click at [562, 76] on button at bounding box center [560, 89] width 33 height 33
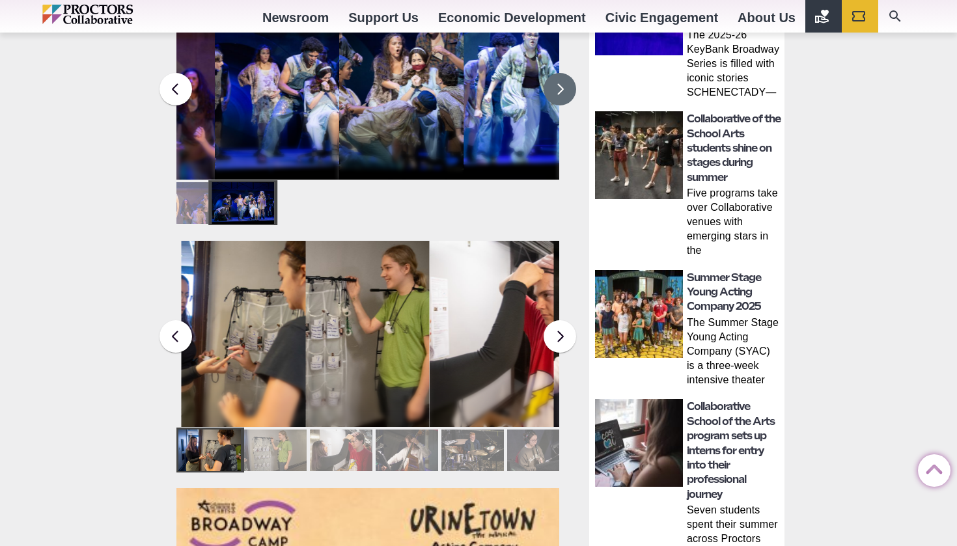
click at [562, 76] on button at bounding box center [560, 89] width 33 height 33
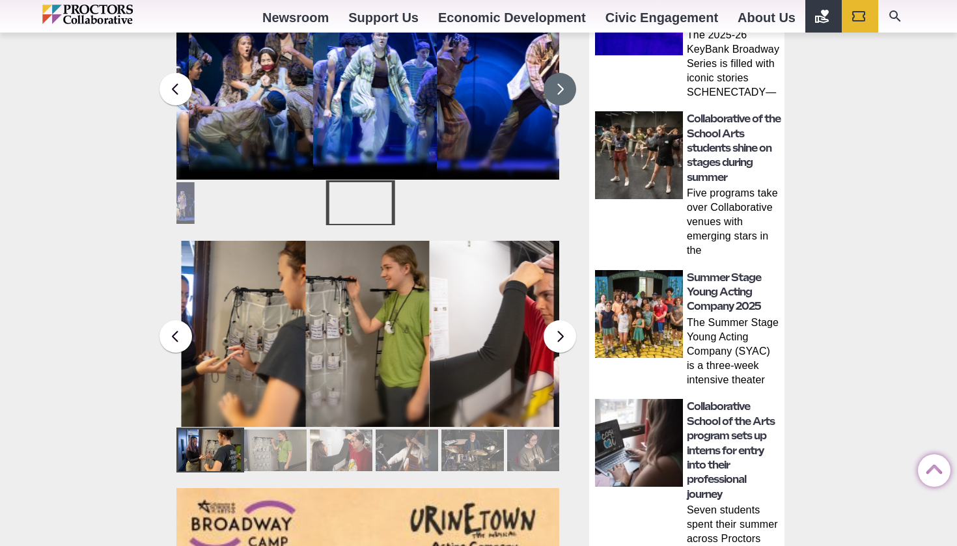
click at [562, 76] on button at bounding box center [560, 89] width 33 height 33
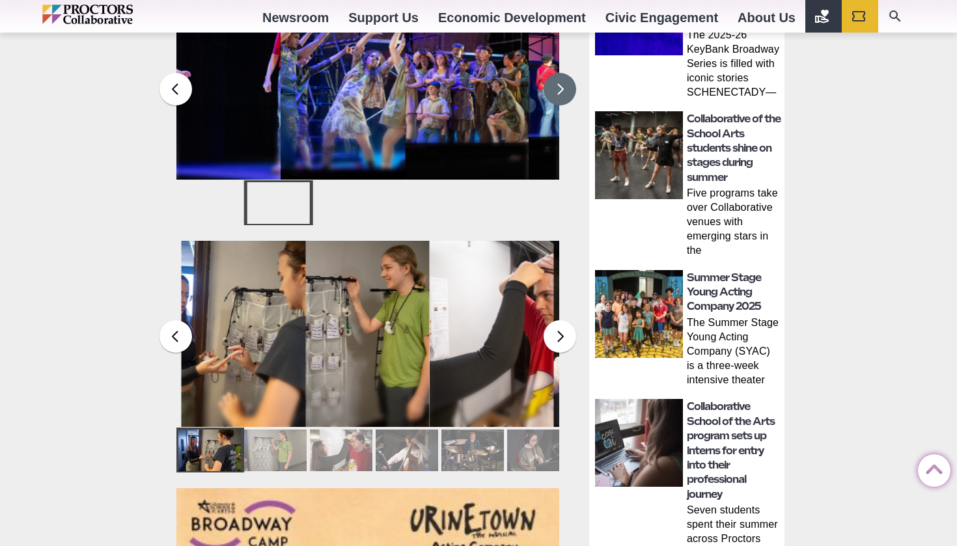
click at [562, 76] on button at bounding box center [560, 89] width 33 height 33
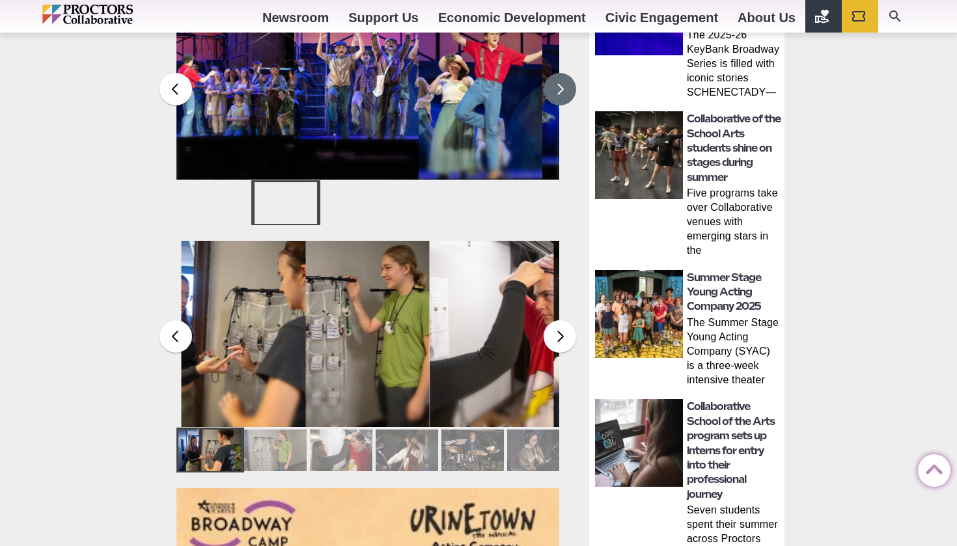
click at [562, 76] on button at bounding box center [560, 89] width 33 height 33
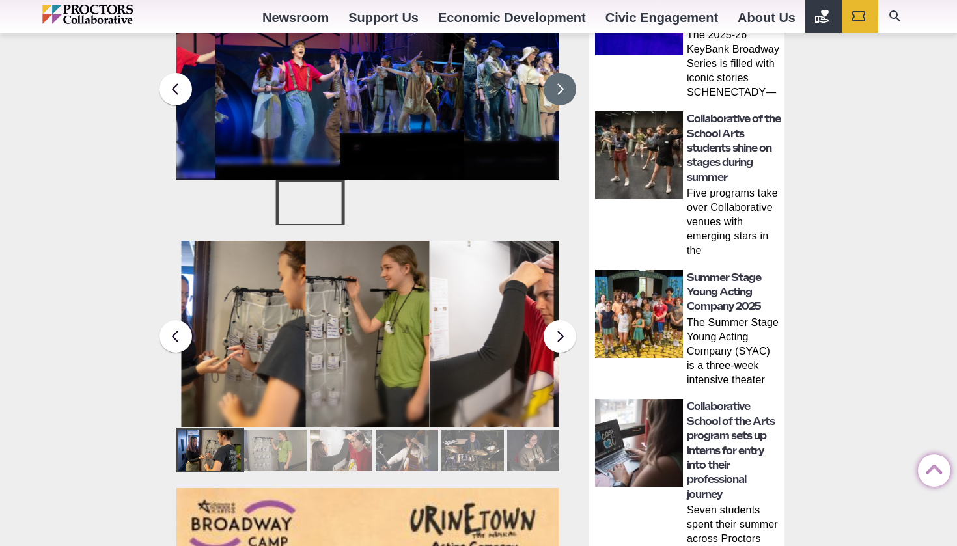
click at [562, 76] on button at bounding box center [560, 89] width 33 height 33
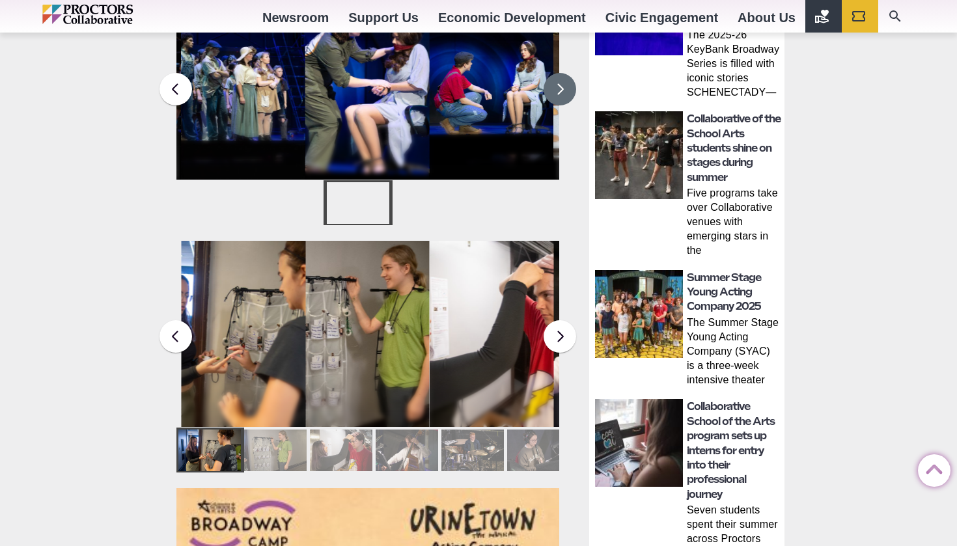
click at [562, 76] on button at bounding box center [560, 89] width 33 height 33
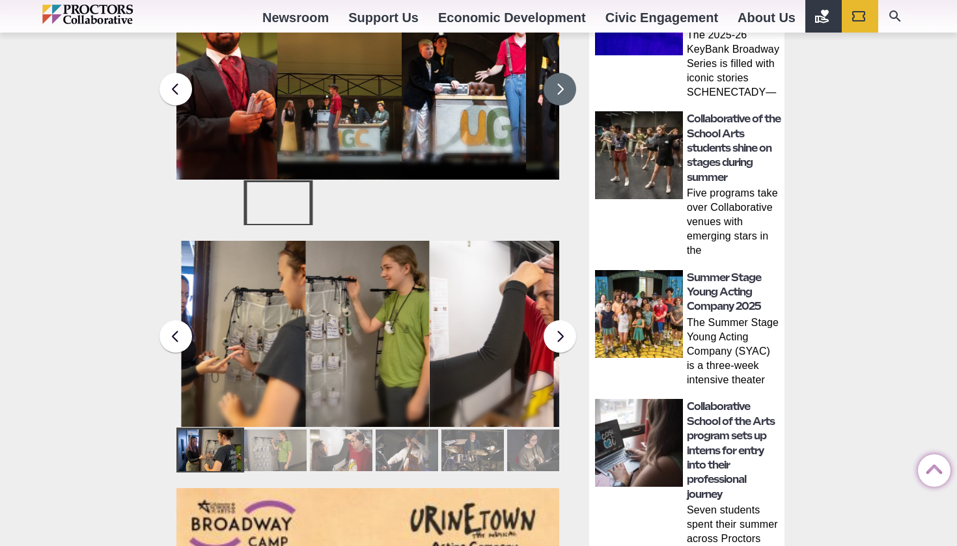
click at [562, 76] on button at bounding box center [560, 89] width 33 height 33
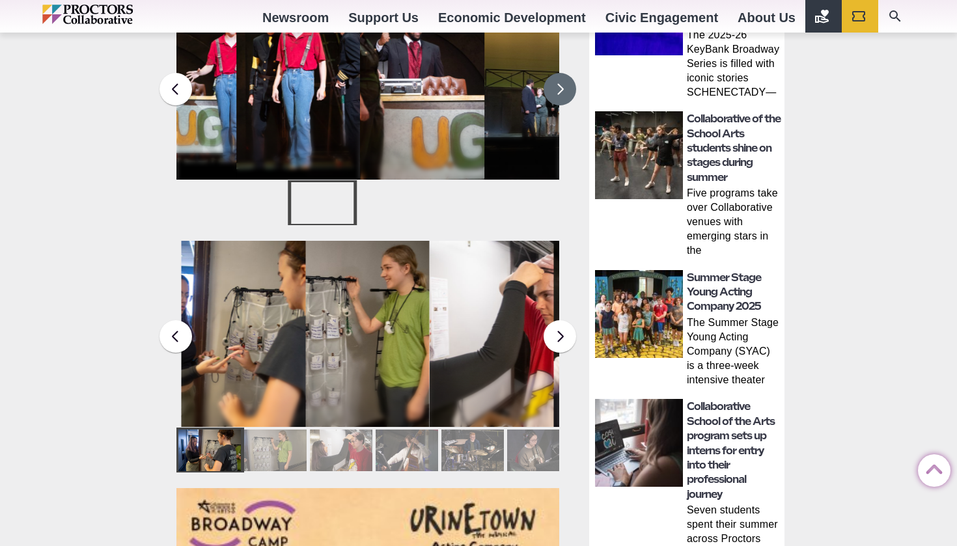
click at [562, 76] on button at bounding box center [560, 89] width 33 height 33
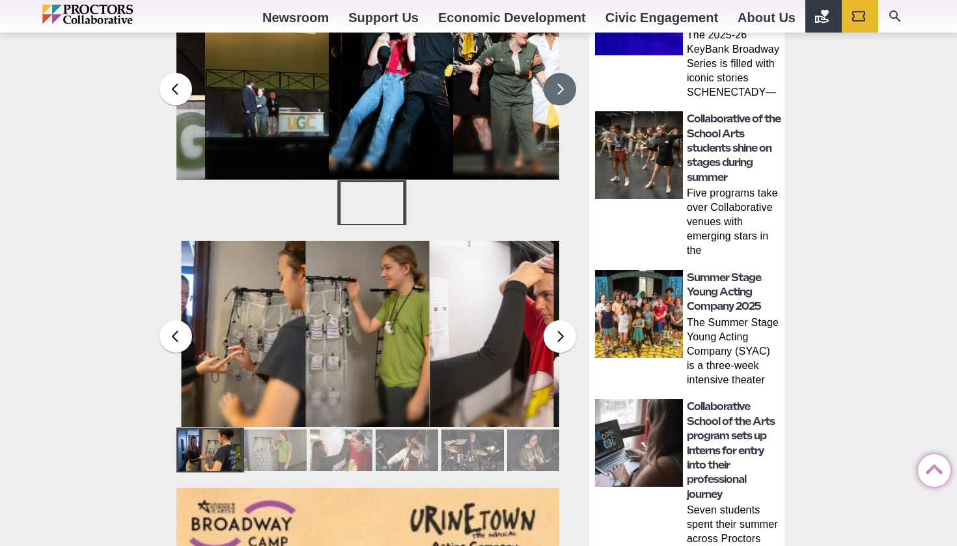
click at [562, 76] on button at bounding box center [560, 89] width 33 height 33
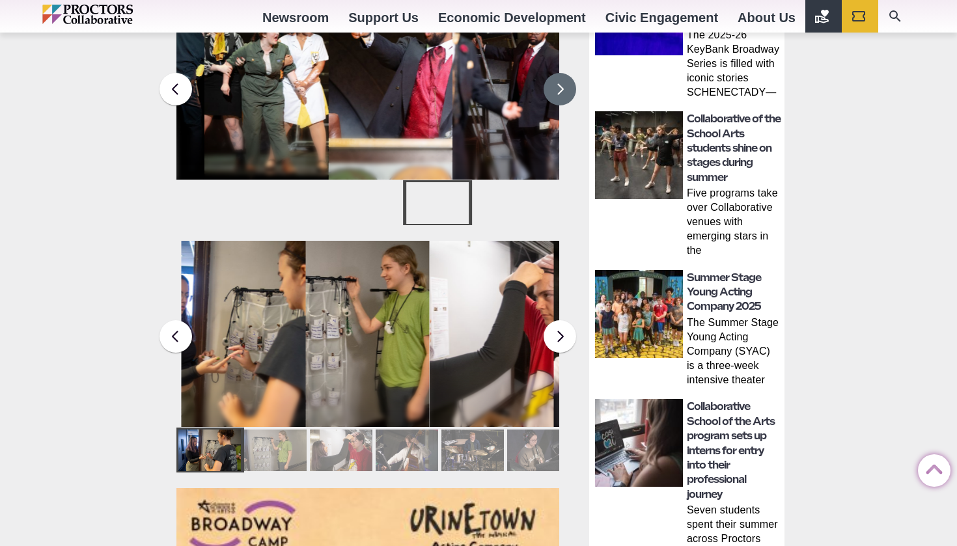
click at [562, 76] on button at bounding box center [560, 89] width 33 height 33
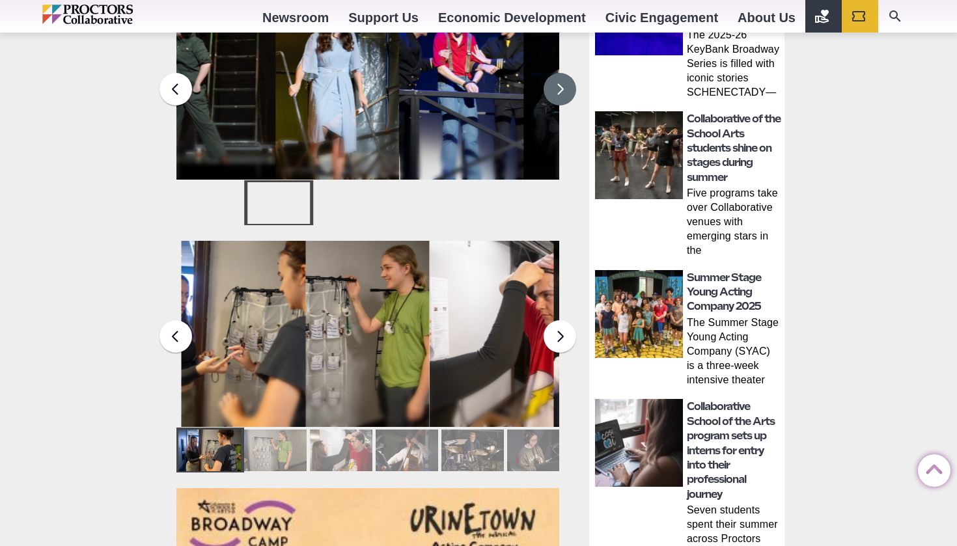
click at [562, 76] on button at bounding box center [560, 89] width 33 height 33
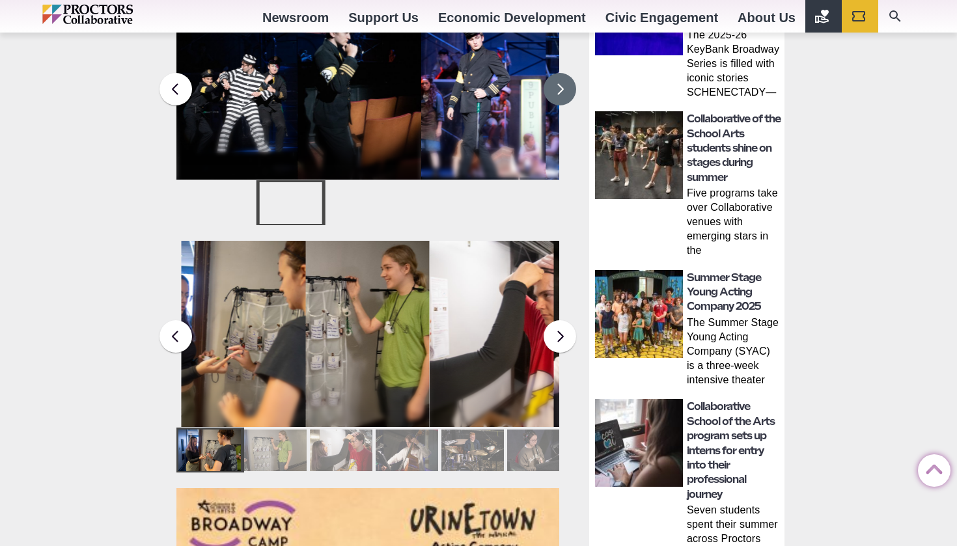
click at [562, 76] on button at bounding box center [560, 89] width 33 height 33
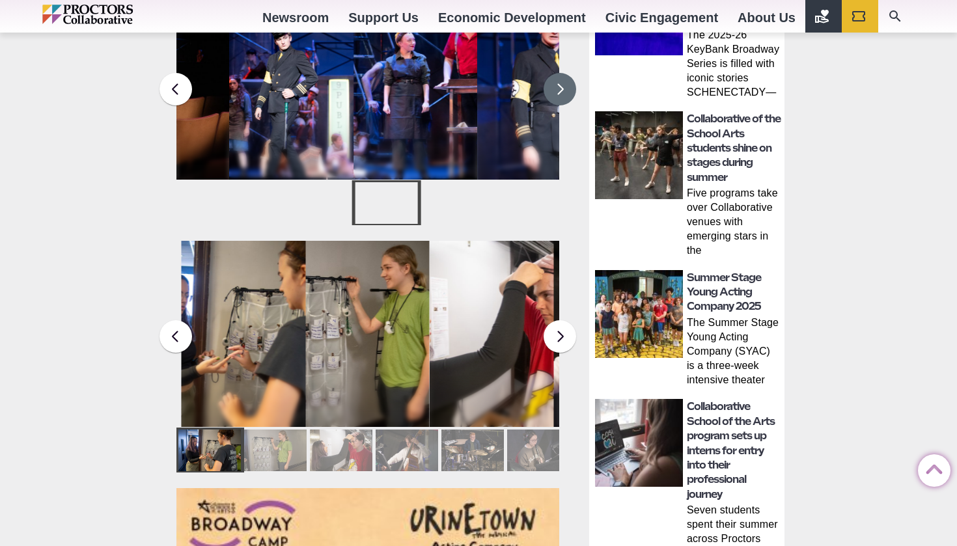
click at [562, 76] on button at bounding box center [560, 89] width 33 height 33
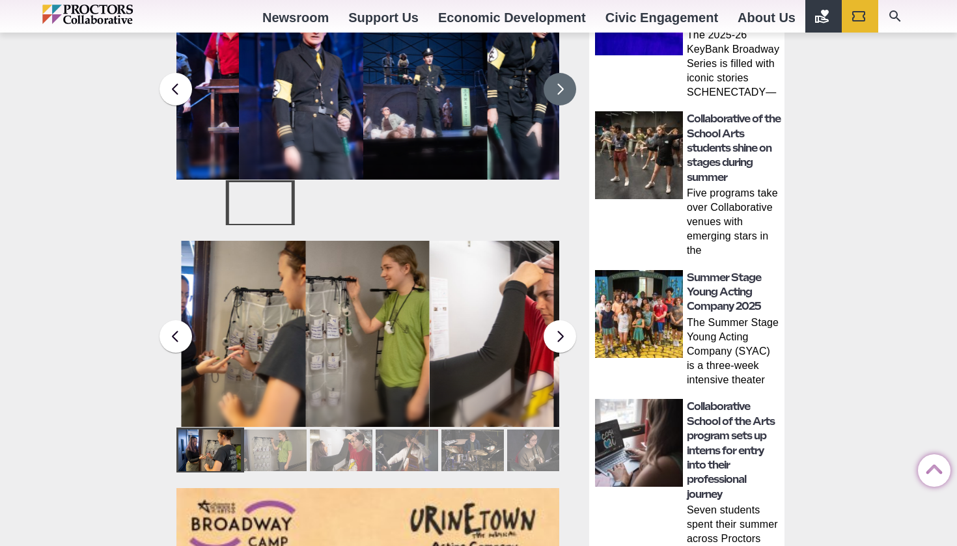
click at [562, 76] on button at bounding box center [560, 89] width 33 height 33
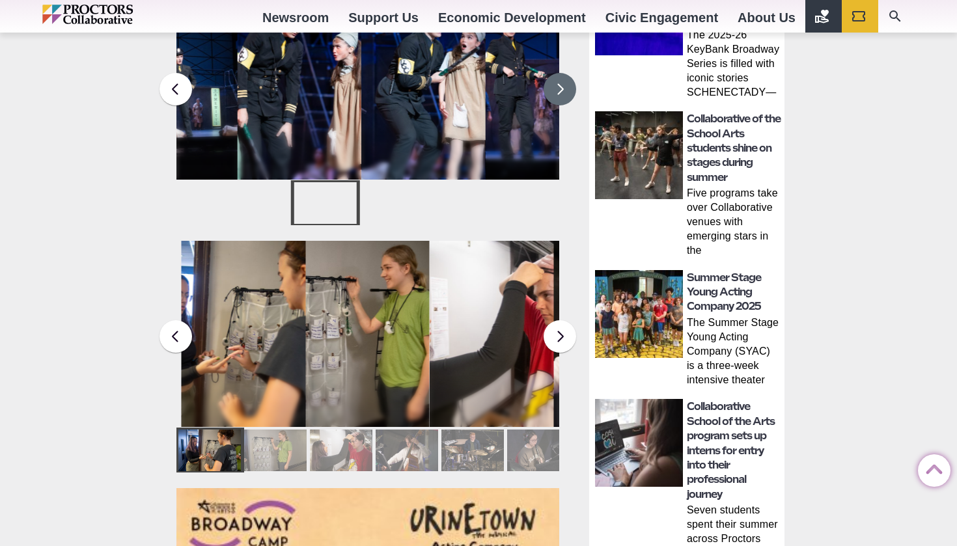
click at [562, 76] on button at bounding box center [560, 89] width 33 height 33
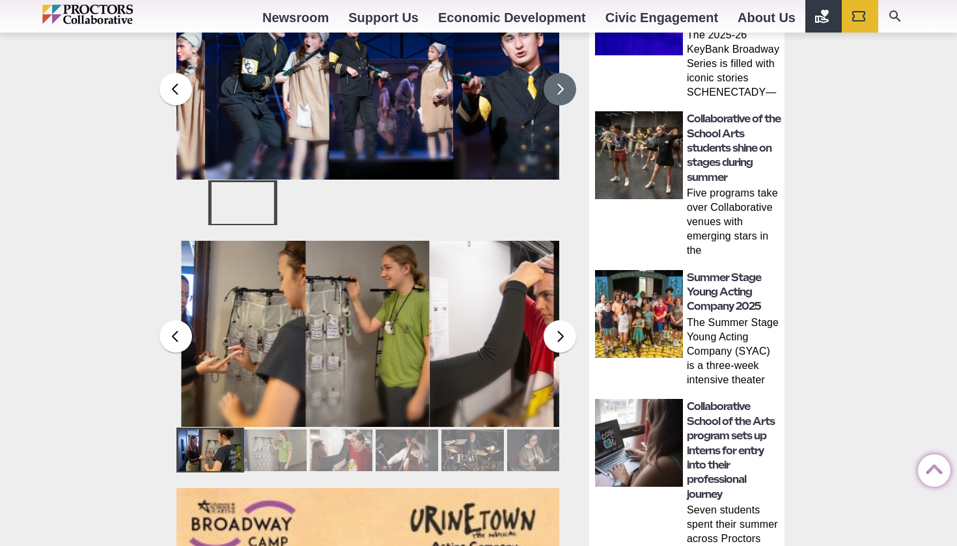
click at [562, 76] on button at bounding box center [560, 89] width 33 height 33
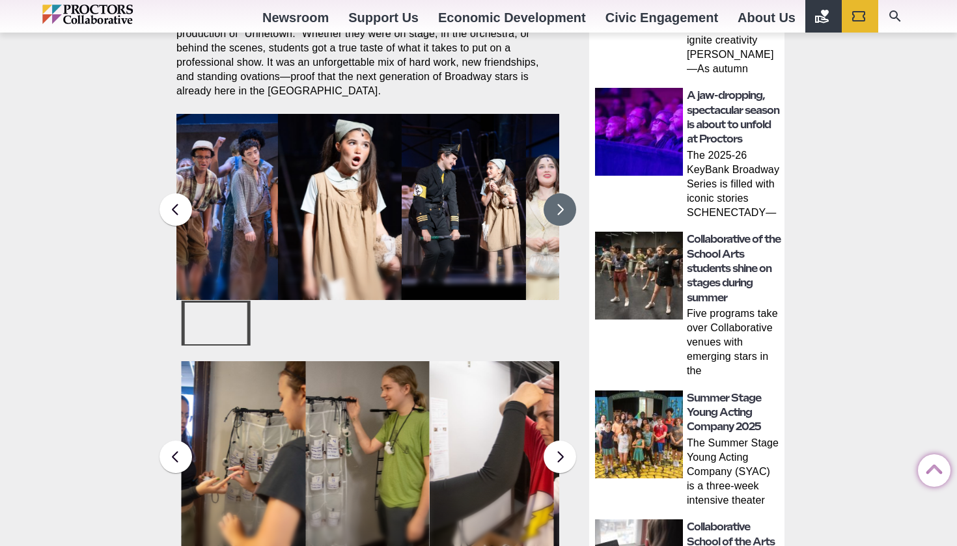
scroll to position [562, 0]
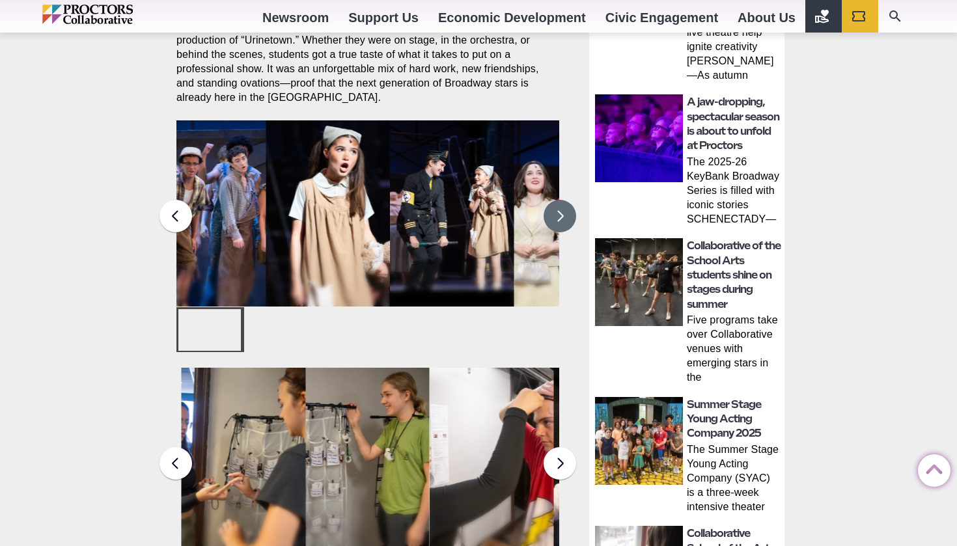
click at [564, 200] on button at bounding box center [560, 216] width 33 height 33
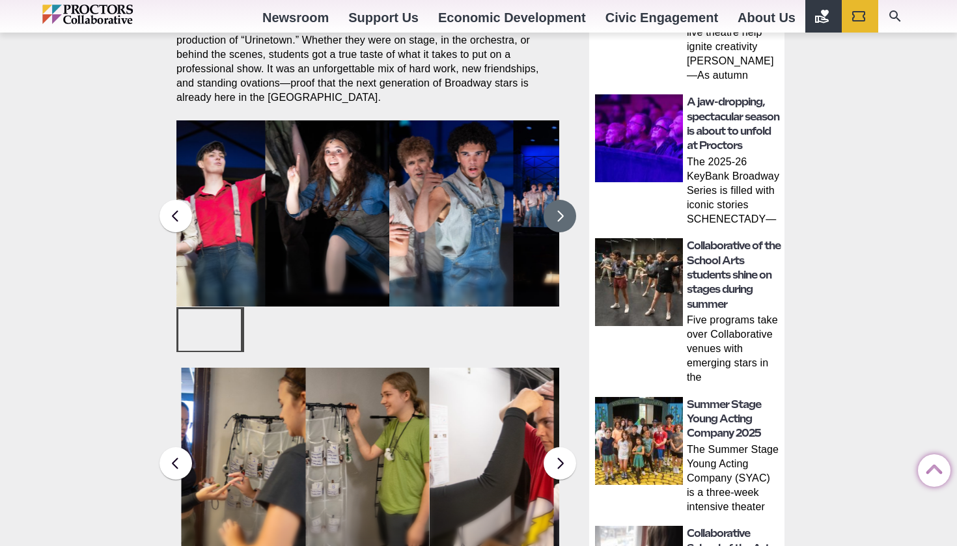
click at [561, 200] on button at bounding box center [560, 216] width 33 height 33
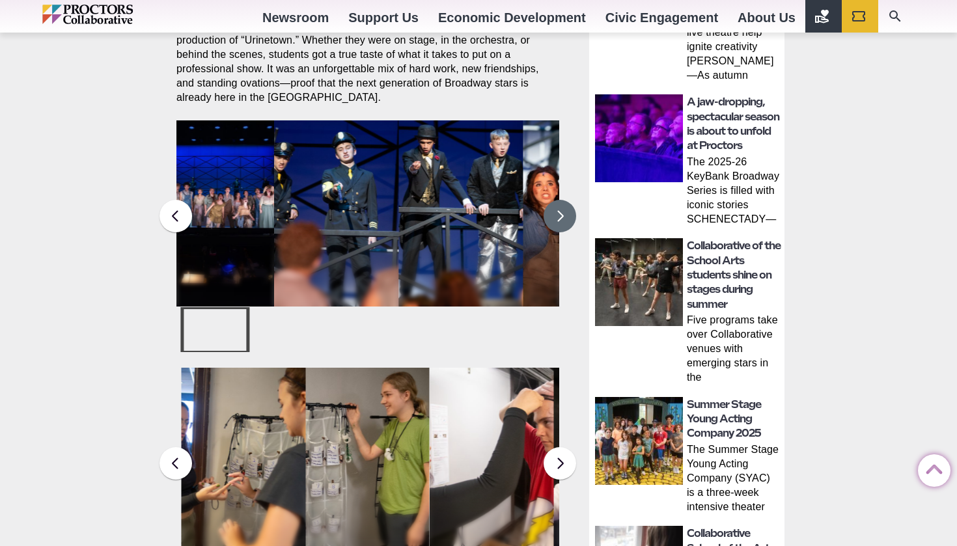
click at [561, 200] on button at bounding box center [560, 216] width 33 height 33
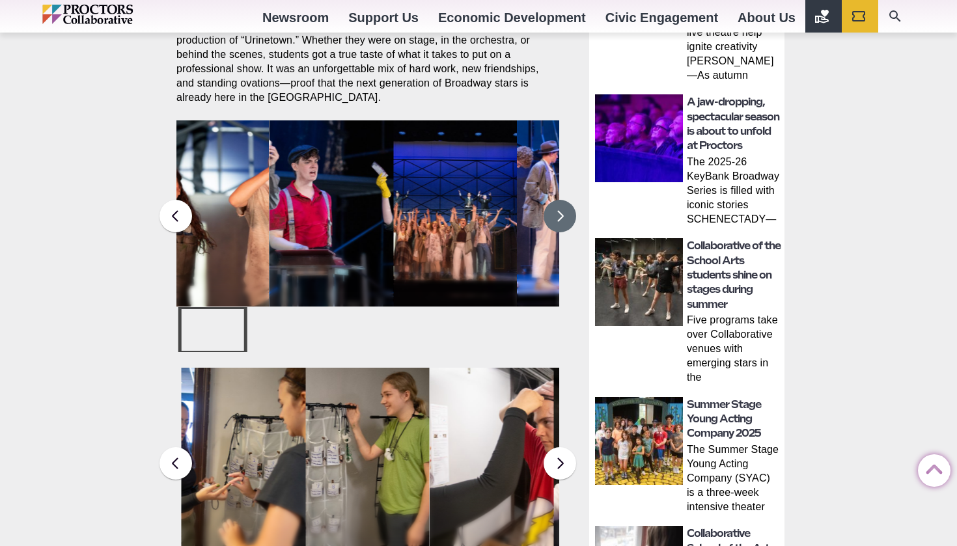
click at [561, 200] on button at bounding box center [560, 216] width 33 height 33
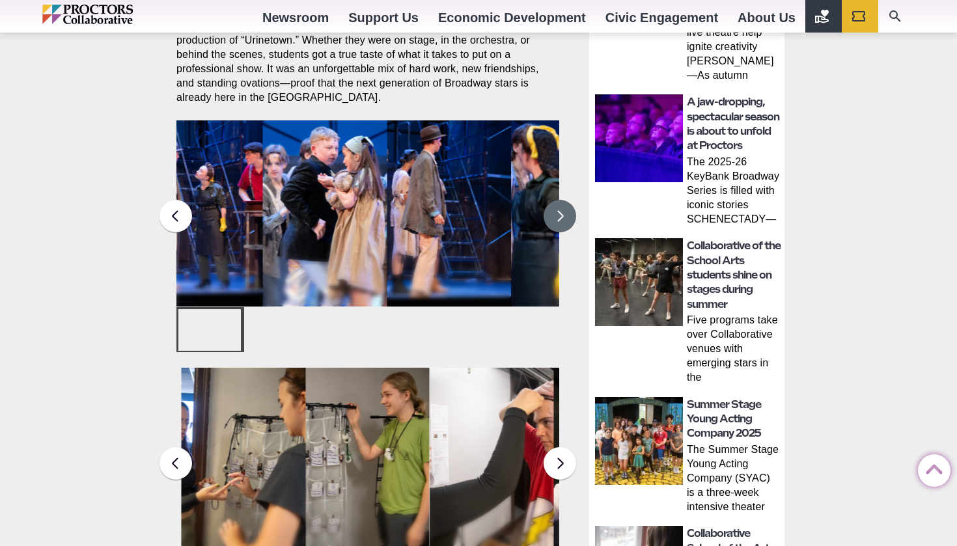
click at [561, 200] on button at bounding box center [560, 216] width 33 height 33
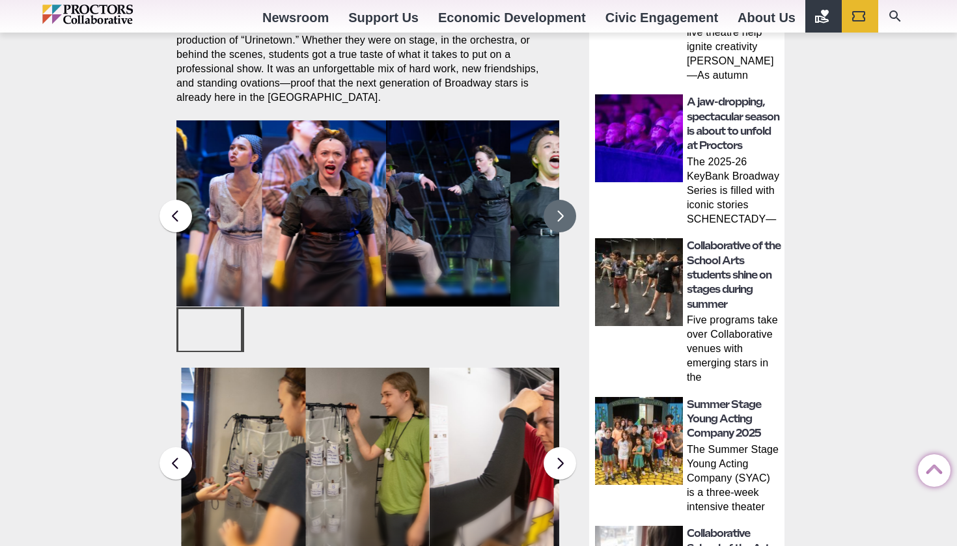
click at [561, 200] on button at bounding box center [560, 216] width 33 height 33
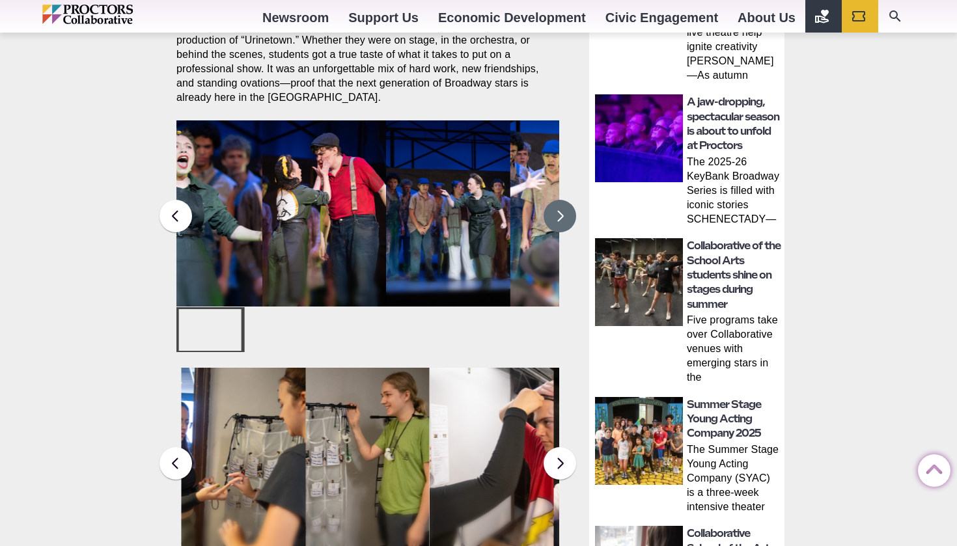
click at [561, 200] on button at bounding box center [560, 216] width 33 height 33
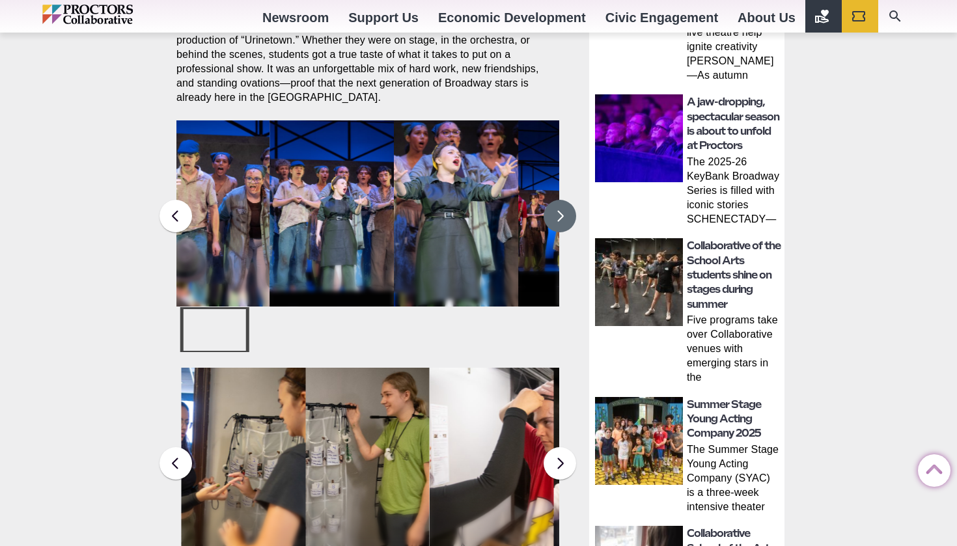
click at [561, 200] on button at bounding box center [560, 216] width 33 height 33
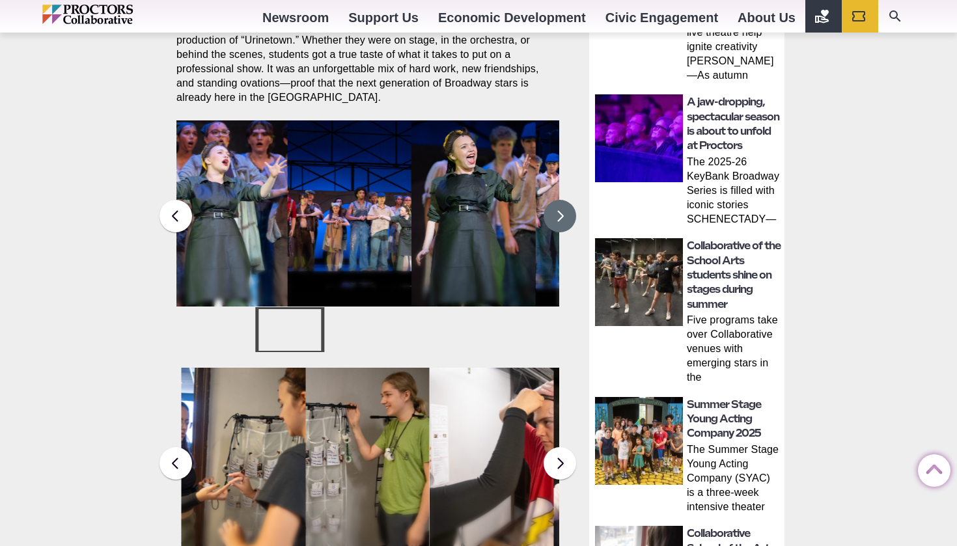
click at [561, 200] on button at bounding box center [560, 216] width 33 height 33
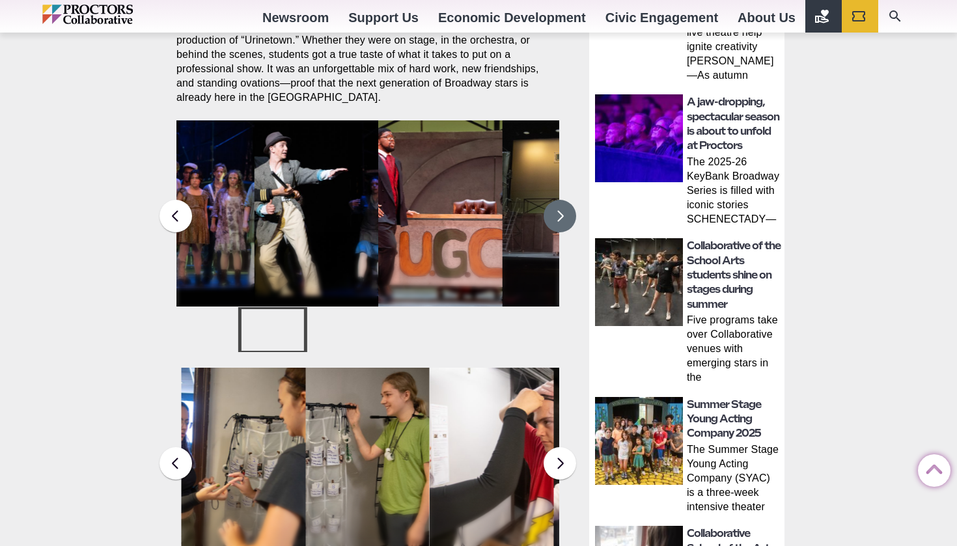
click at [561, 200] on button at bounding box center [560, 216] width 33 height 33
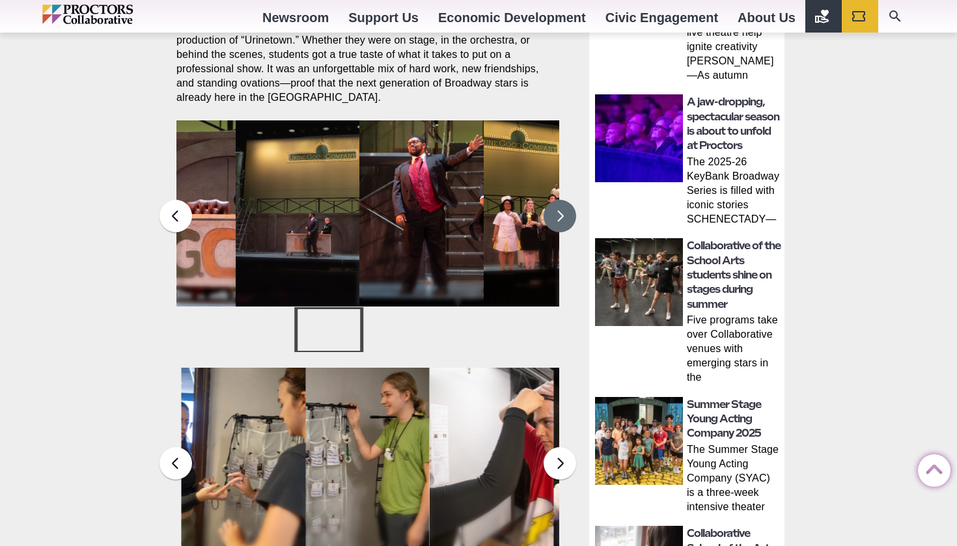
click at [561, 200] on button at bounding box center [560, 216] width 33 height 33
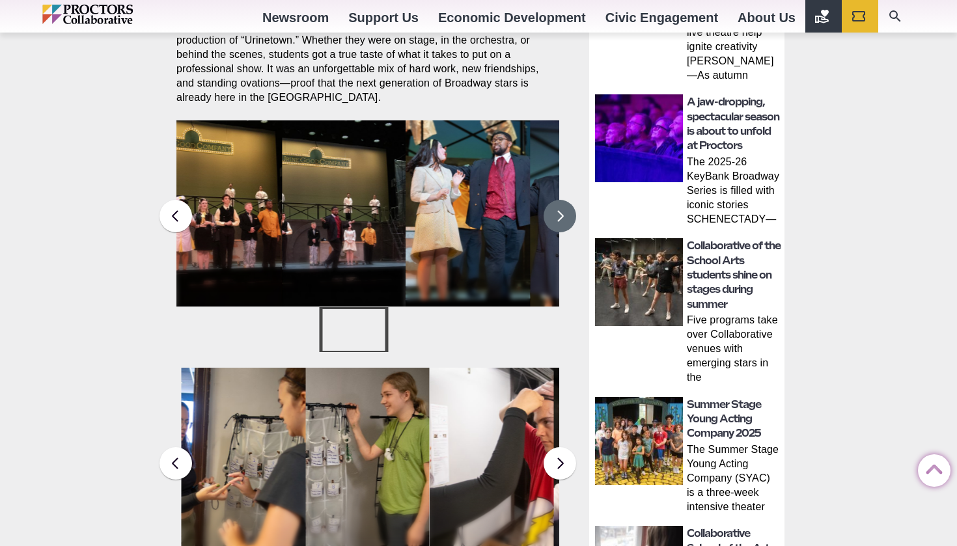
click at [561, 200] on button at bounding box center [560, 216] width 33 height 33
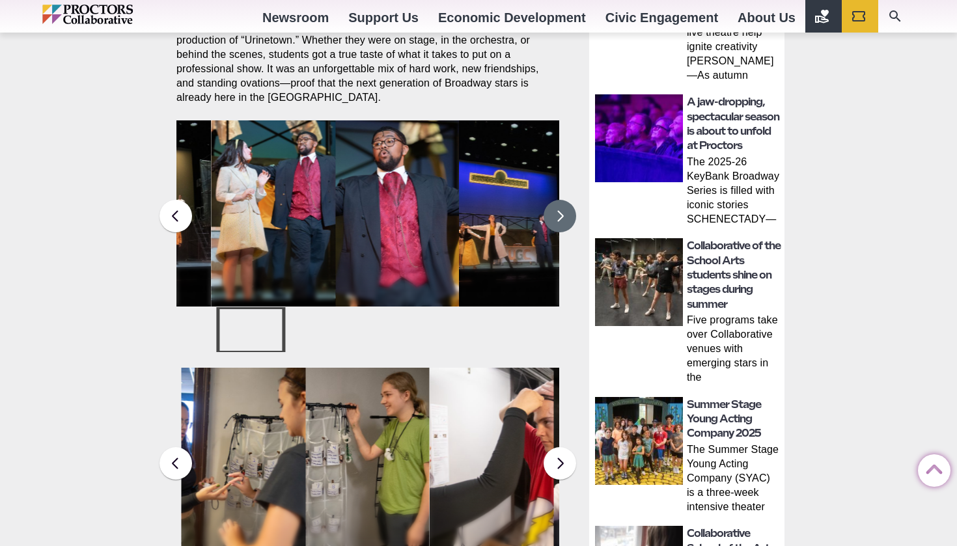
click at [561, 200] on button at bounding box center [560, 216] width 33 height 33
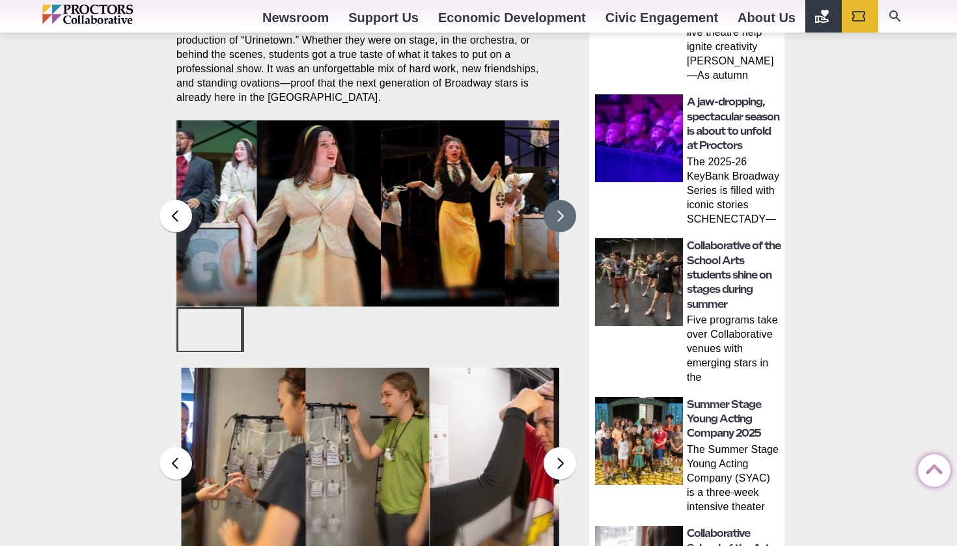
click at [565, 203] on button at bounding box center [560, 216] width 33 height 33
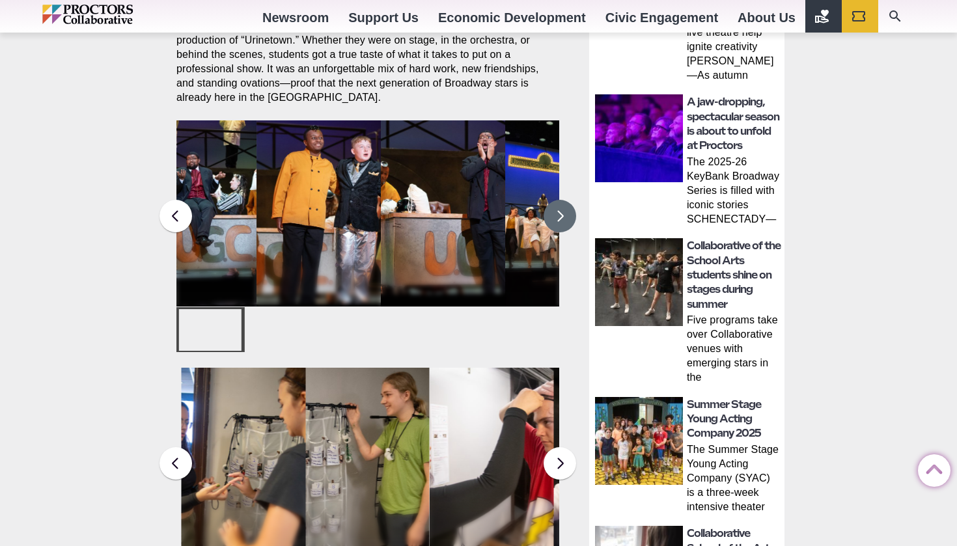
click at [565, 203] on button at bounding box center [560, 216] width 33 height 33
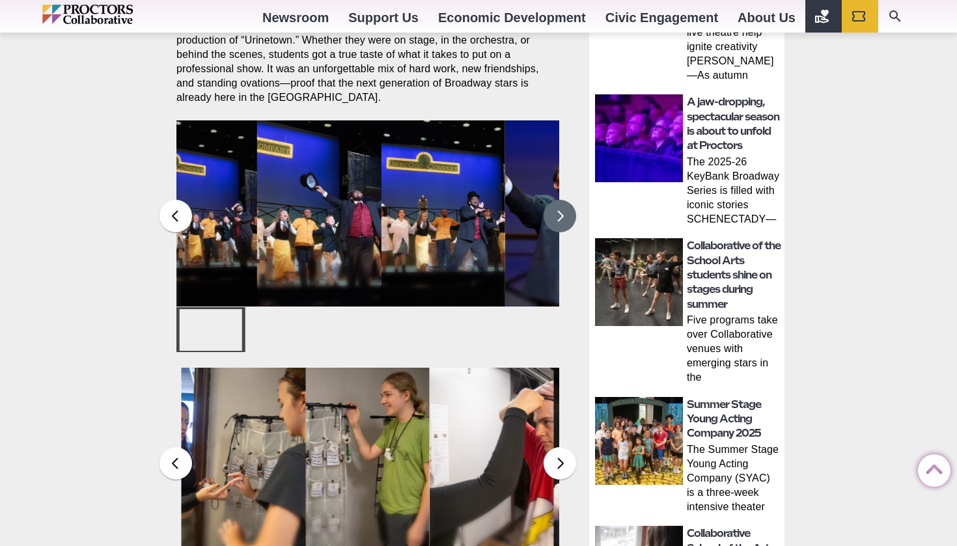
click at [565, 203] on button at bounding box center [560, 216] width 33 height 33
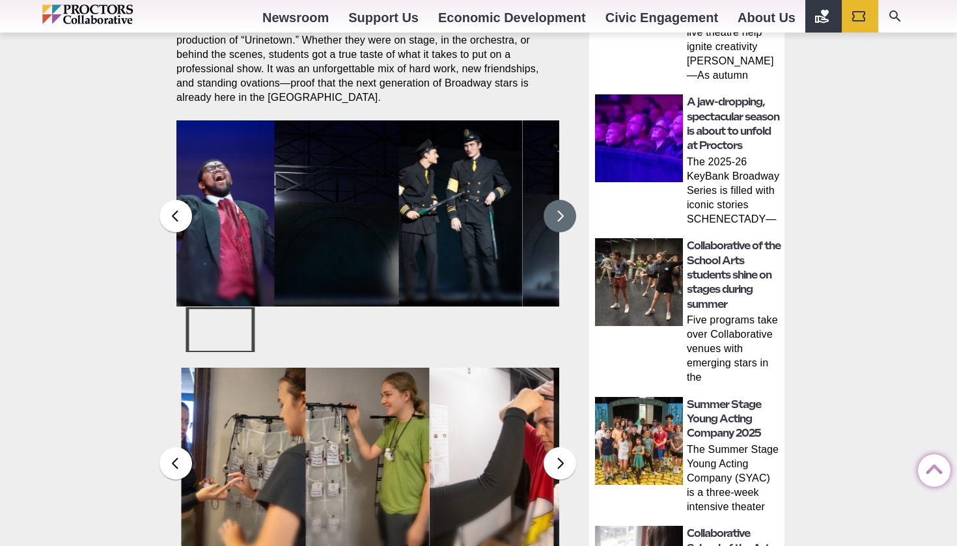
click at [565, 203] on button at bounding box center [560, 216] width 33 height 33
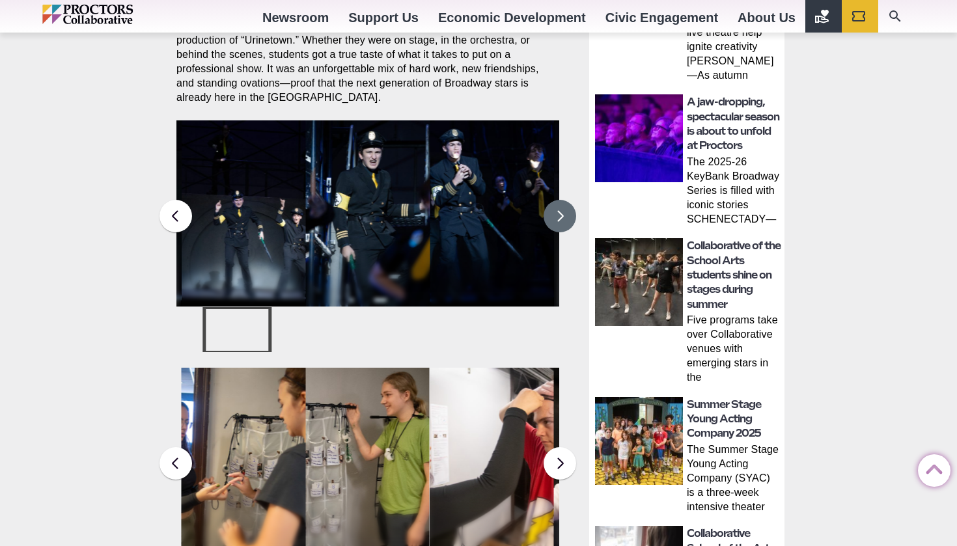
click at [565, 203] on button at bounding box center [560, 216] width 33 height 33
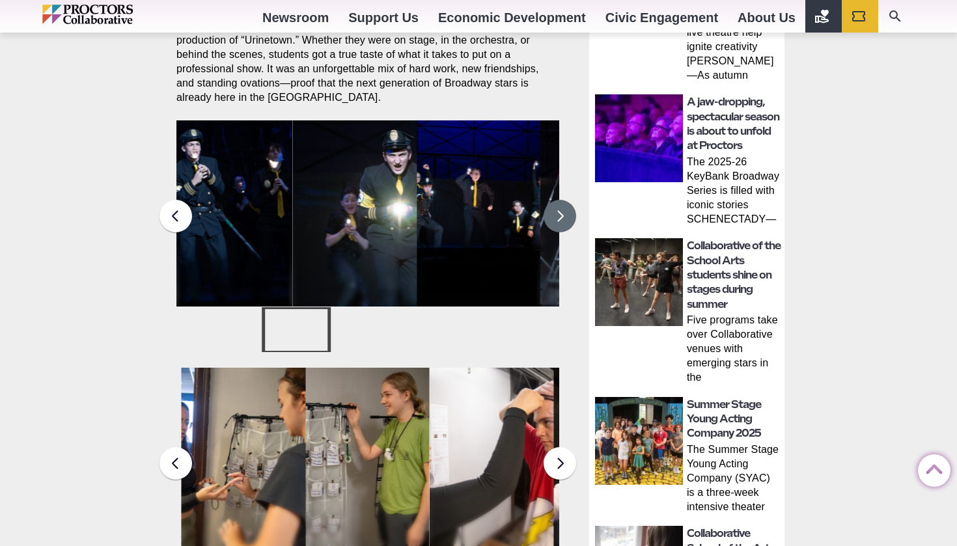
click at [565, 203] on button at bounding box center [560, 216] width 33 height 33
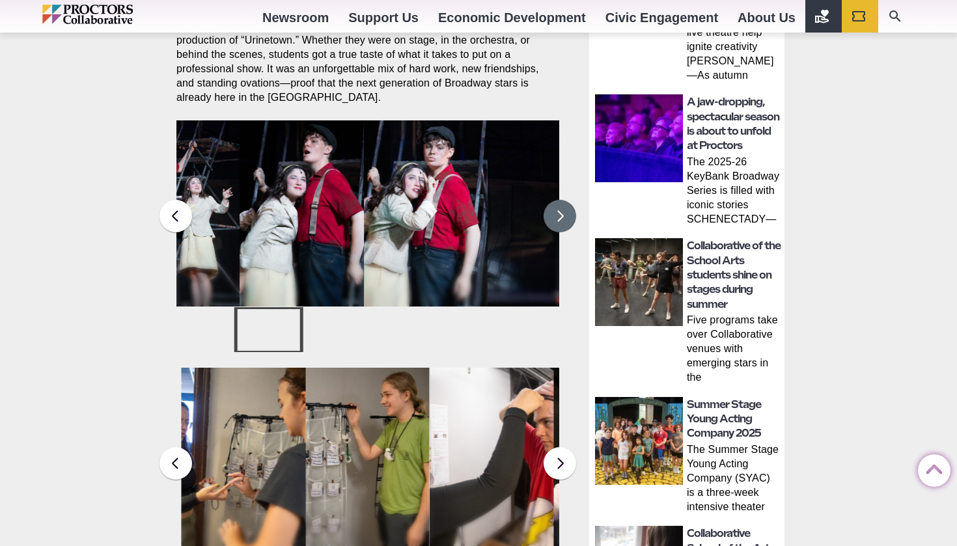
click at [565, 203] on button at bounding box center [560, 216] width 33 height 33
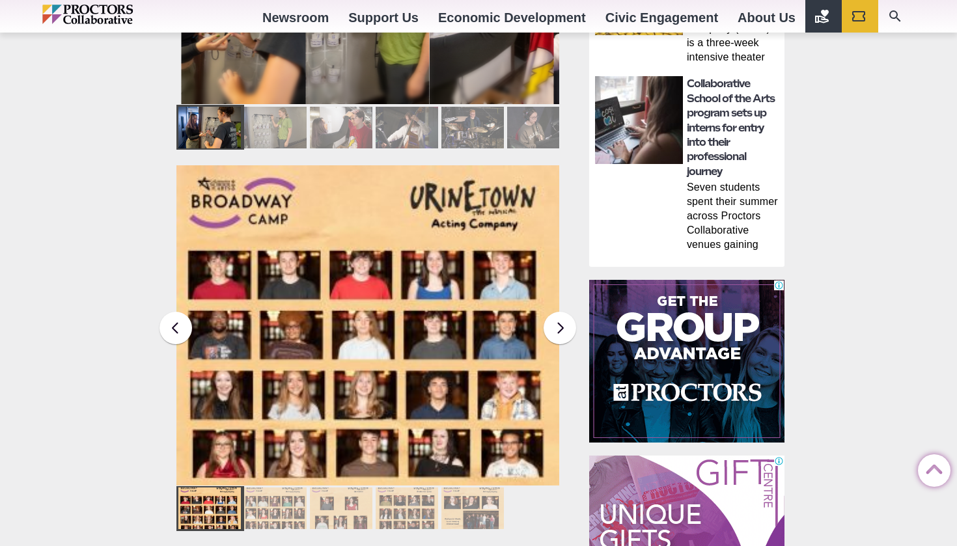
scroll to position [1053, 0]
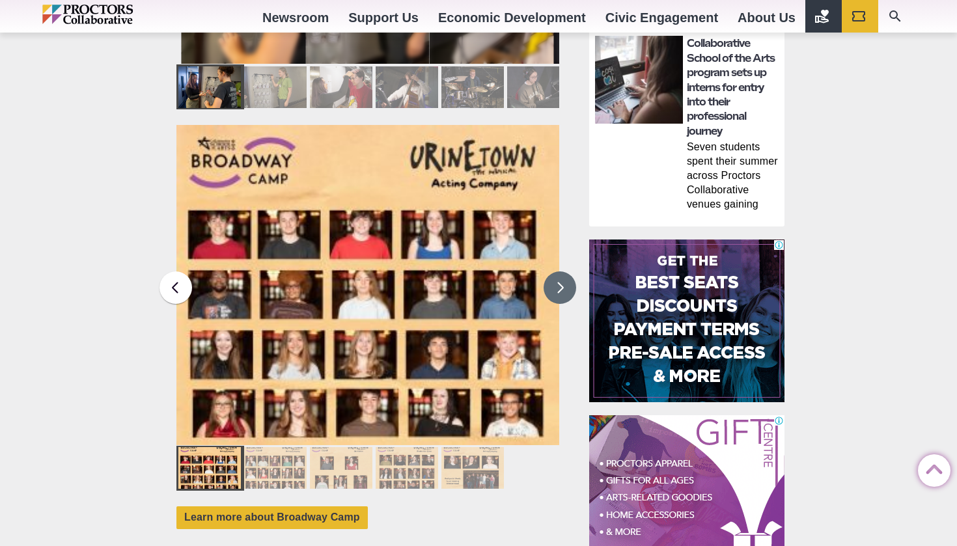
click at [551, 275] on button at bounding box center [560, 288] width 33 height 33
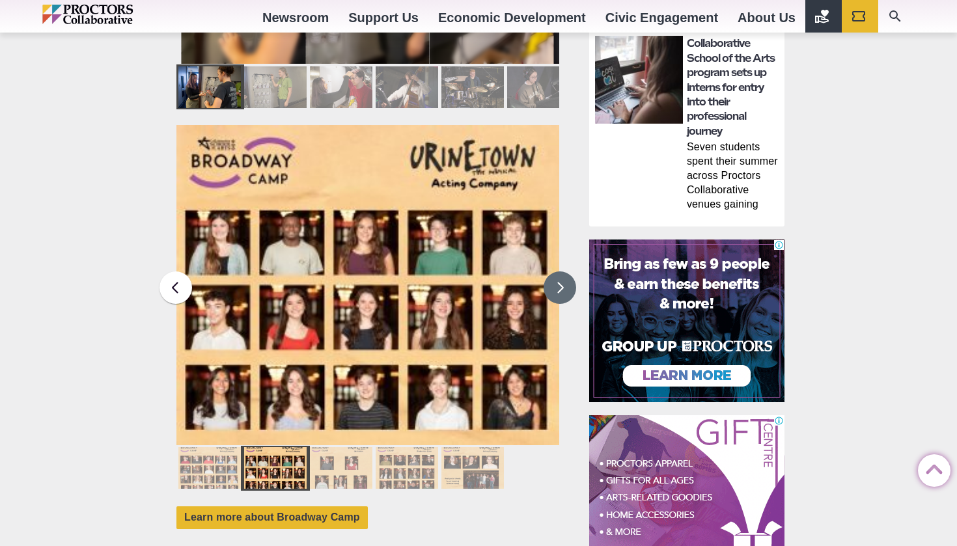
click at [551, 275] on button at bounding box center [560, 288] width 33 height 33
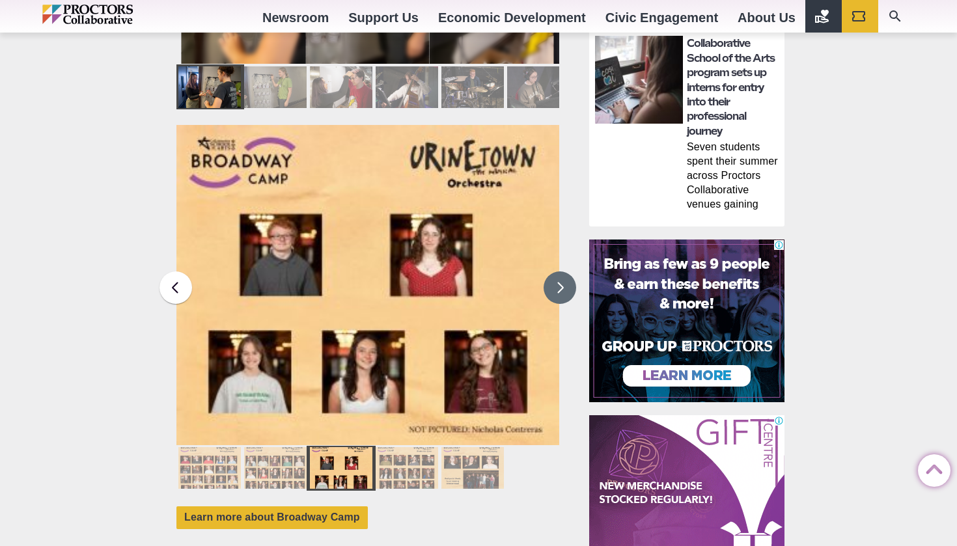
click at [551, 275] on button at bounding box center [560, 288] width 33 height 33
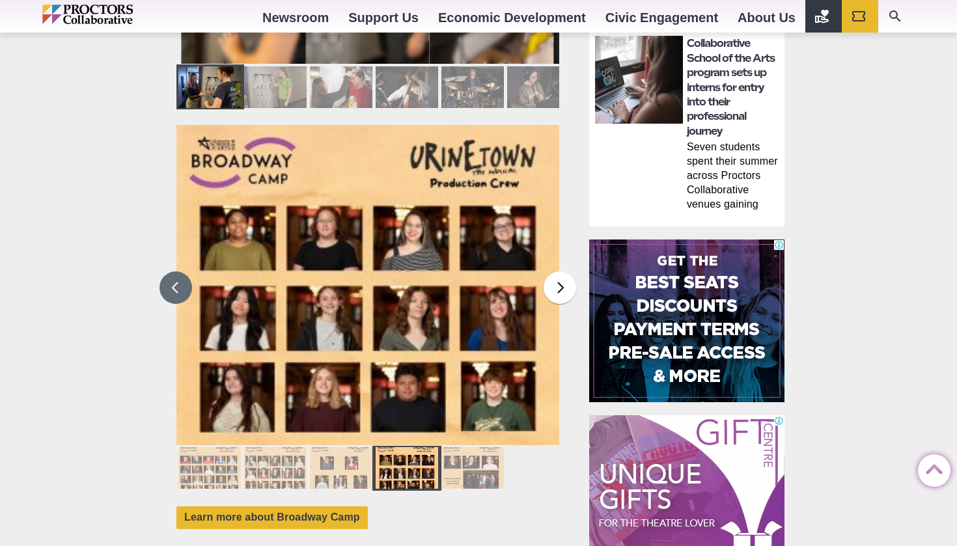
click at [179, 275] on button at bounding box center [176, 288] width 33 height 33
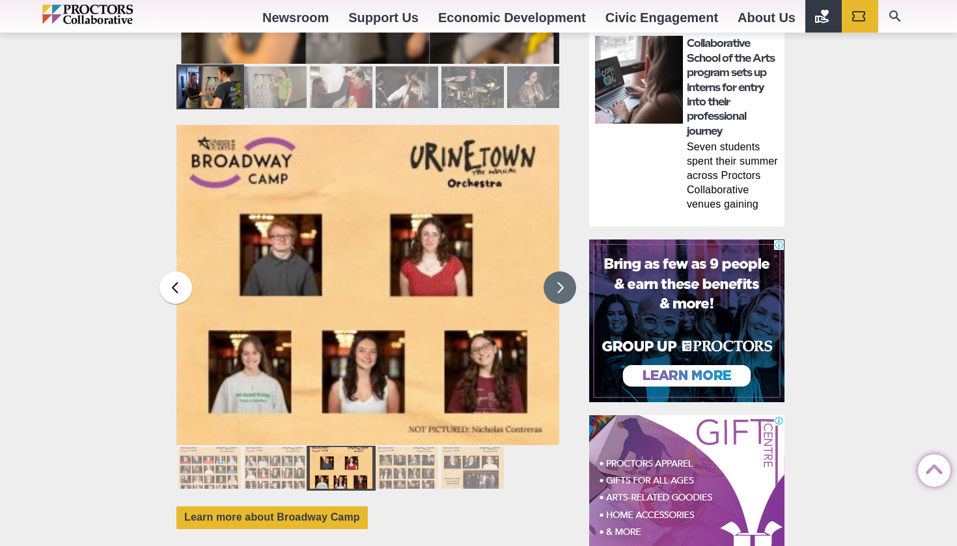
click at [563, 272] on button at bounding box center [560, 288] width 33 height 33
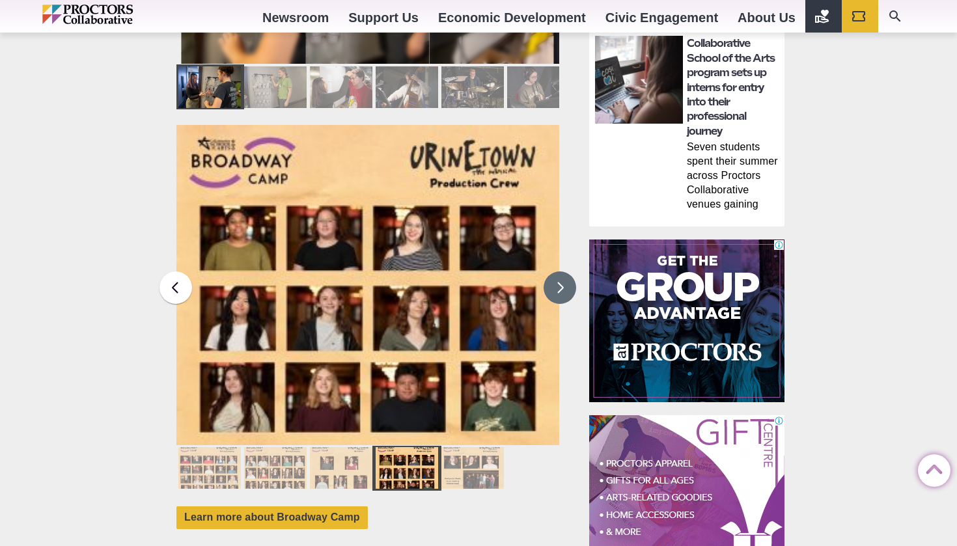
click at [563, 272] on button at bounding box center [560, 288] width 33 height 33
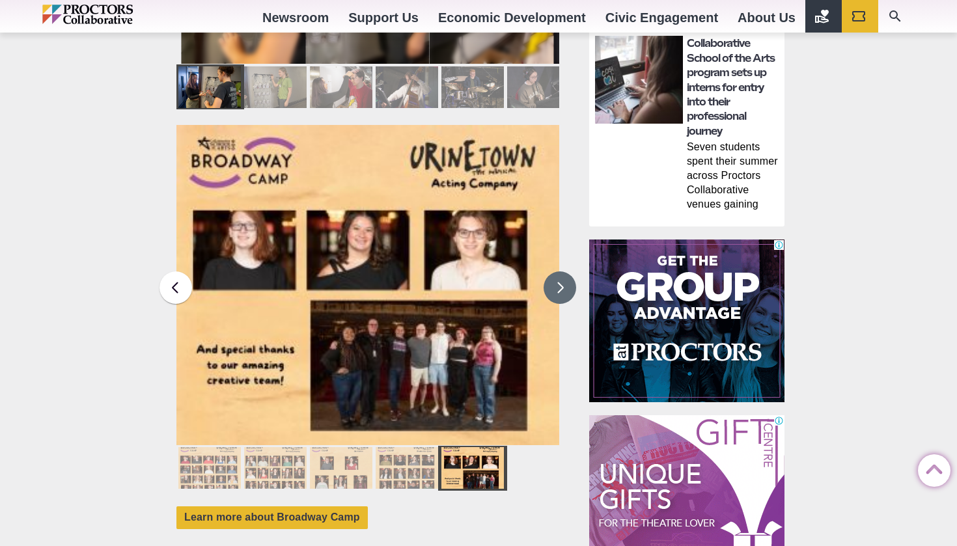
click at [199, 453] on div at bounding box center [209, 468] width 63 height 42
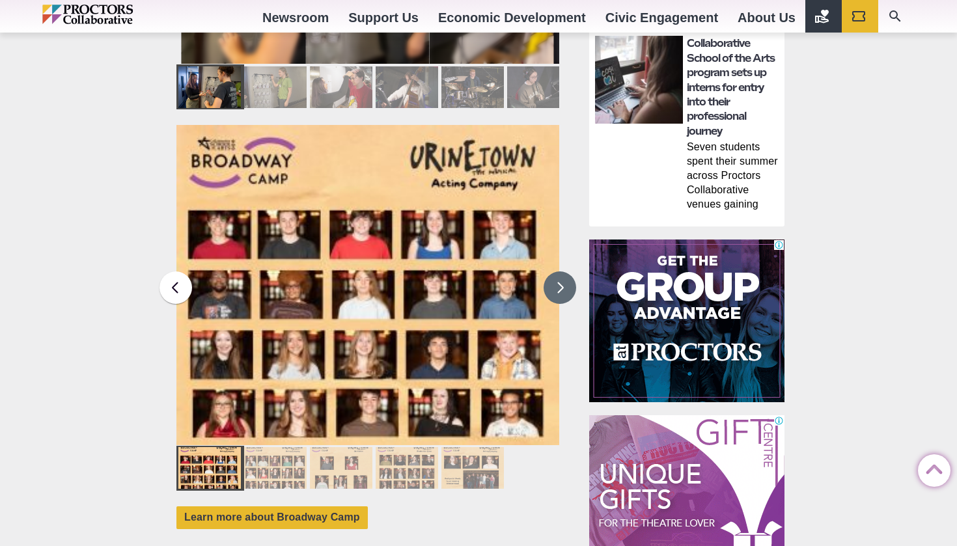
click at [546, 272] on button at bounding box center [560, 288] width 33 height 33
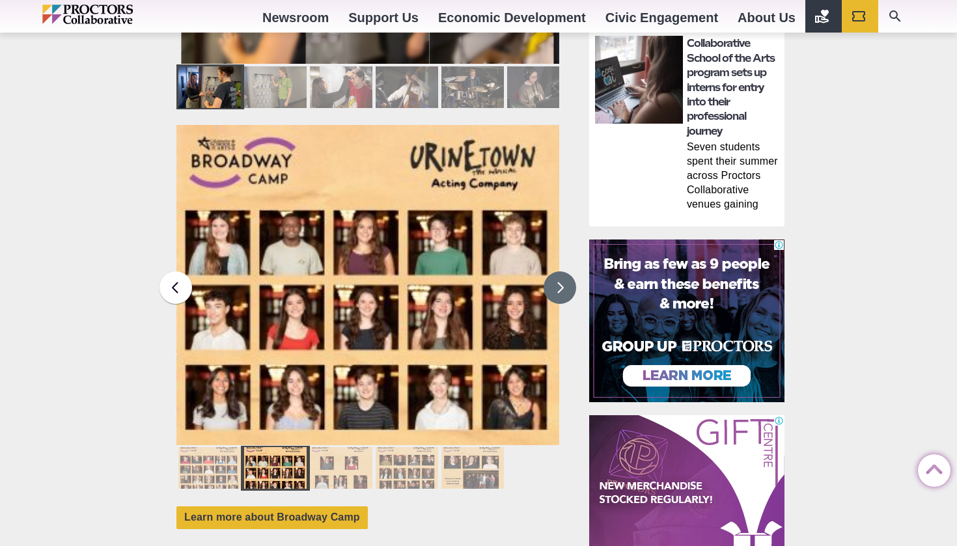
click at [552, 276] on button at bounding box center [560, 288] width 33 height 33
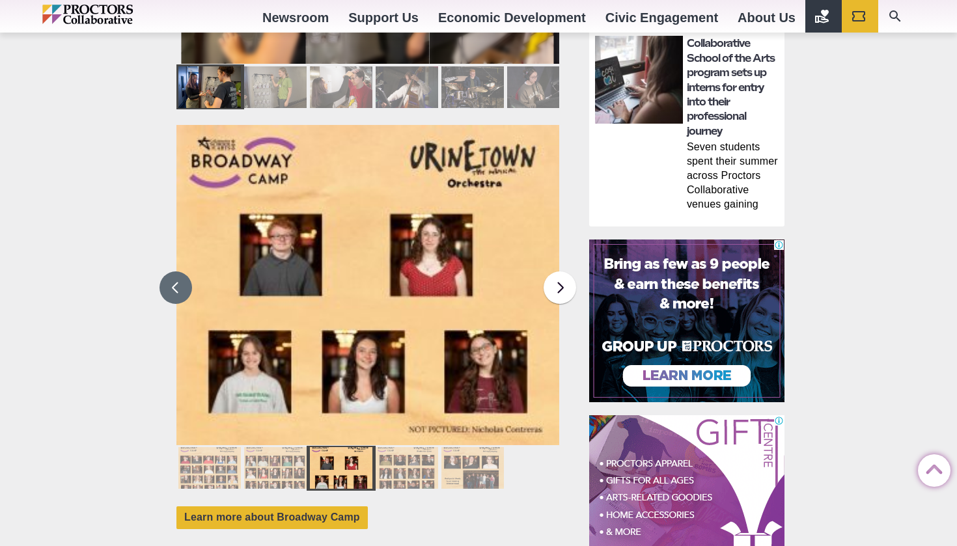
click at [185, 272] on button at bounding box center [176, 288] width 33 height 33
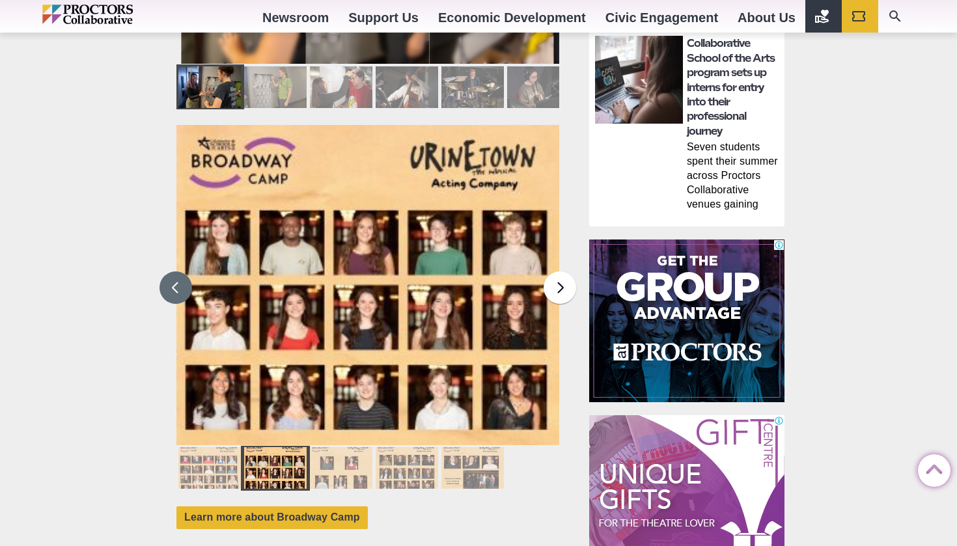
click at [466, 475] on div at bounding box center [368, 468] width 383 height 45
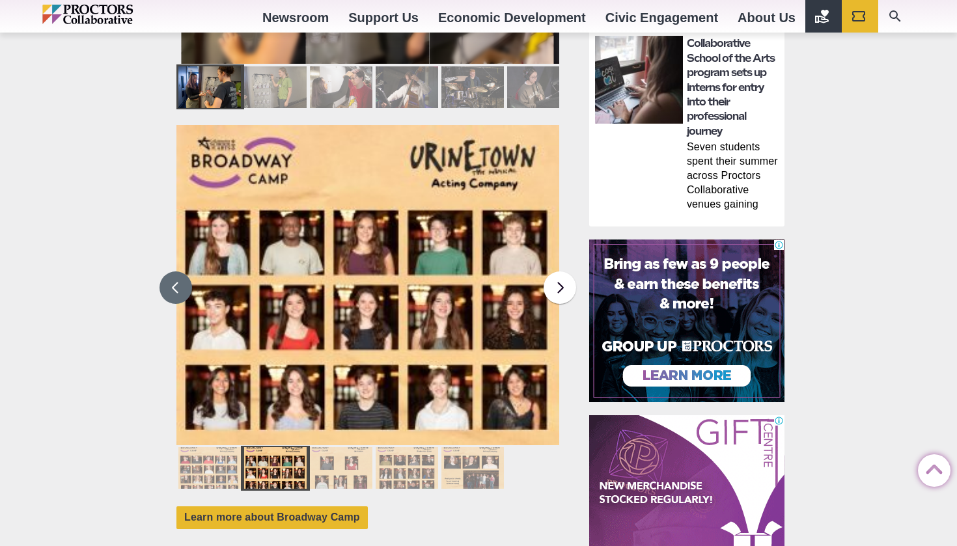
click at [471, 470] on div at bounding box center [473, 468] width 63 height 42
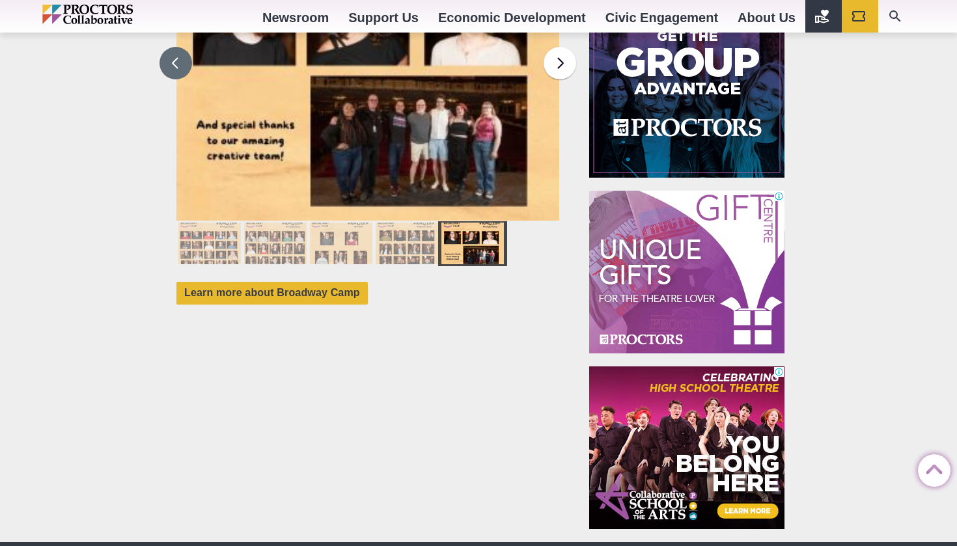
scroll to position [1276, 0]
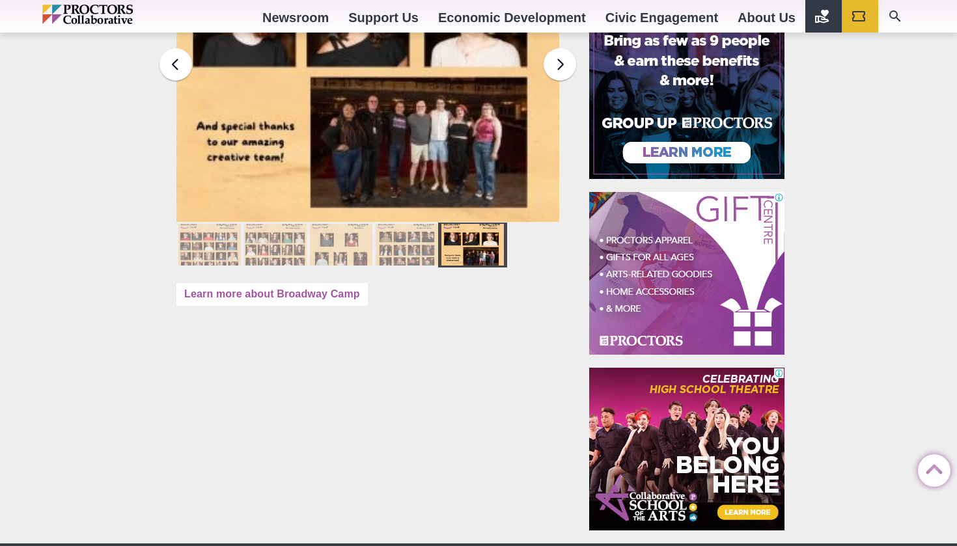
click at [354, 283] on link "Learn more about Broadway Camp" at bounding box center [272, 294] width 191 height 23
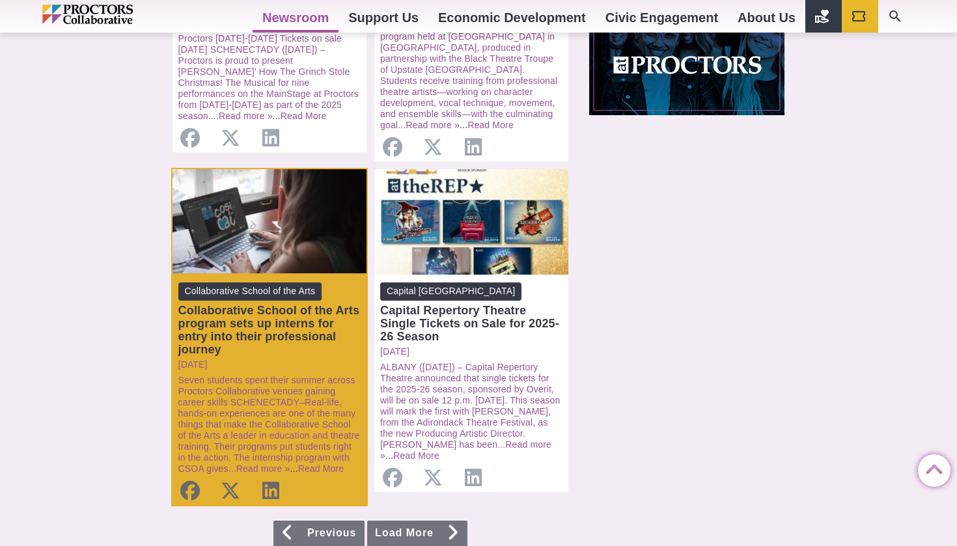
scroll to position [1175, 0]
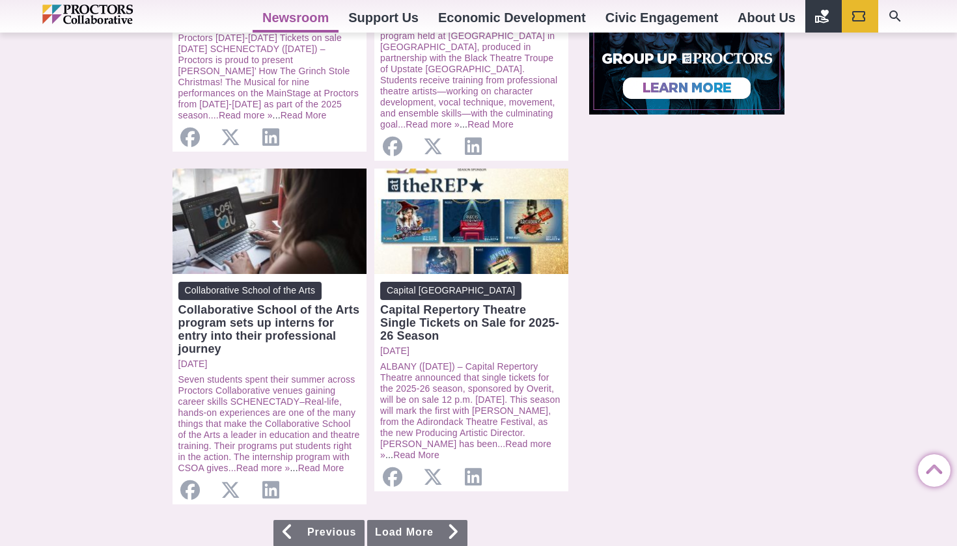
click at [400, 520] on link "Load More" at bounding box center [417, 533] width 100 height 27
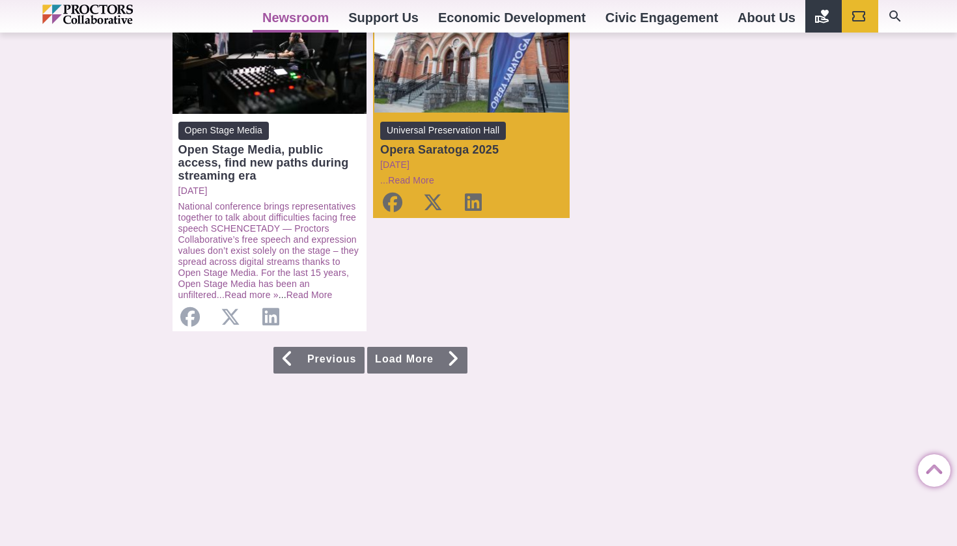
scroll to position [1309, 0]
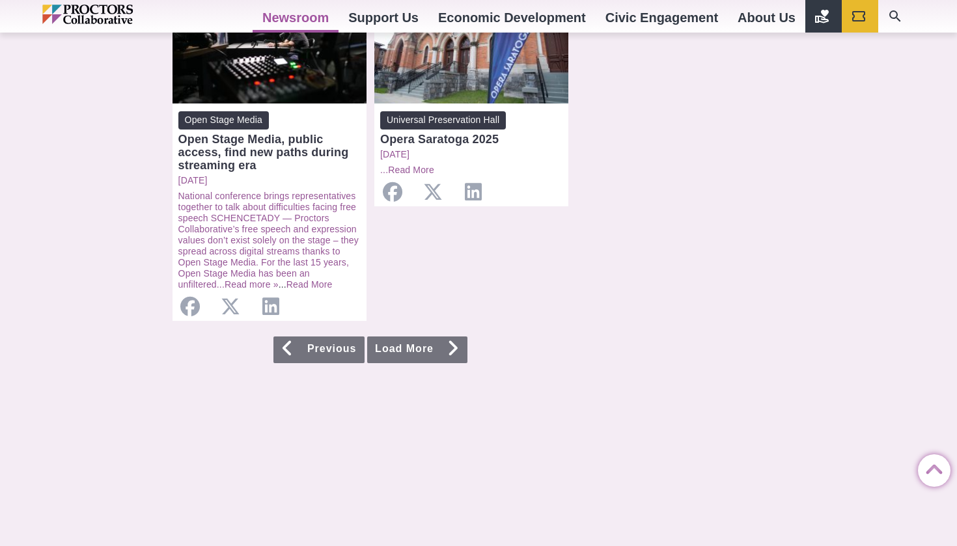
click at [418, 337] on link "Load More" at bounding box center [417, 350] width 100 height 27
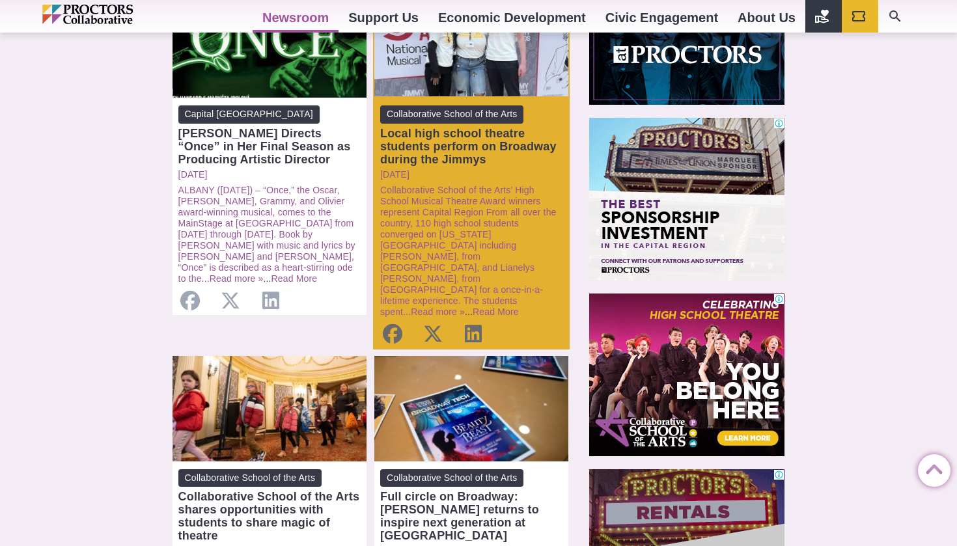
scroll to position [660, 0]
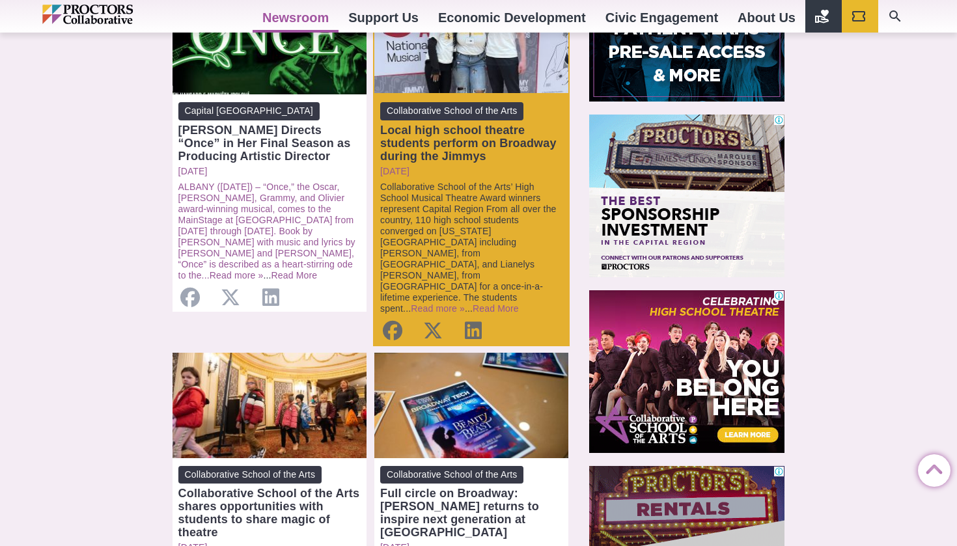
click at [498, 182] on link "Collaborative School of the Arts’ High School Musical Theatre Award winners rep…" at bounding box center [468, 248] width 177 height 132
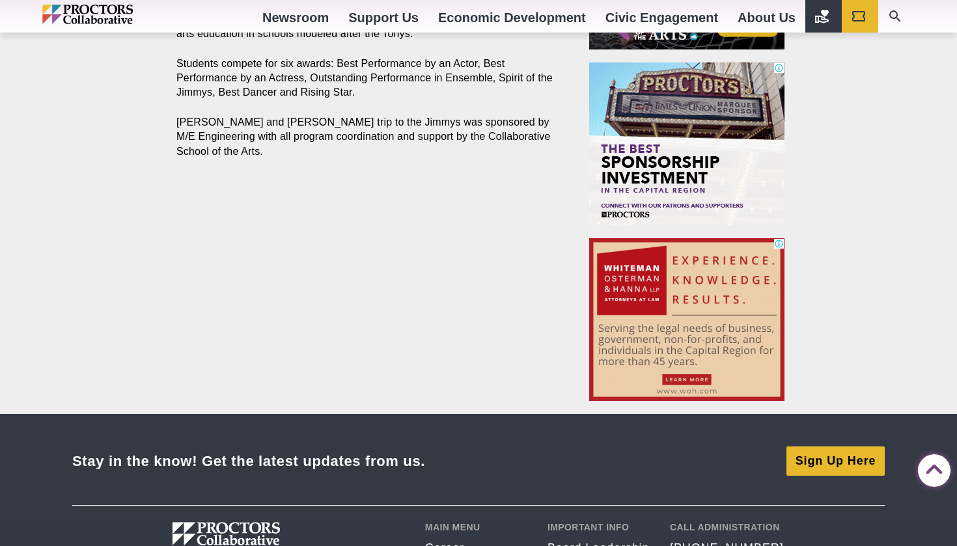
scroll to position [1400, 0]
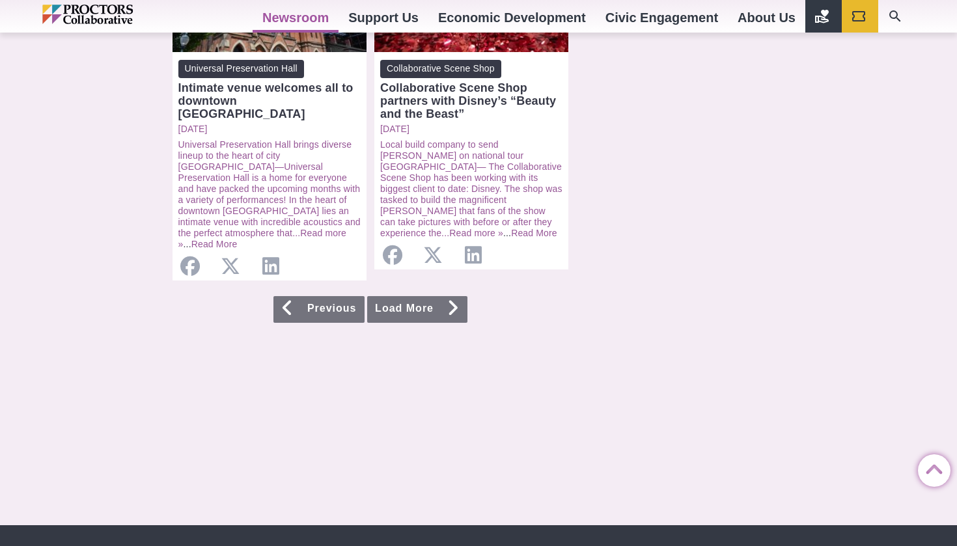
scroll to position [1443, 0]
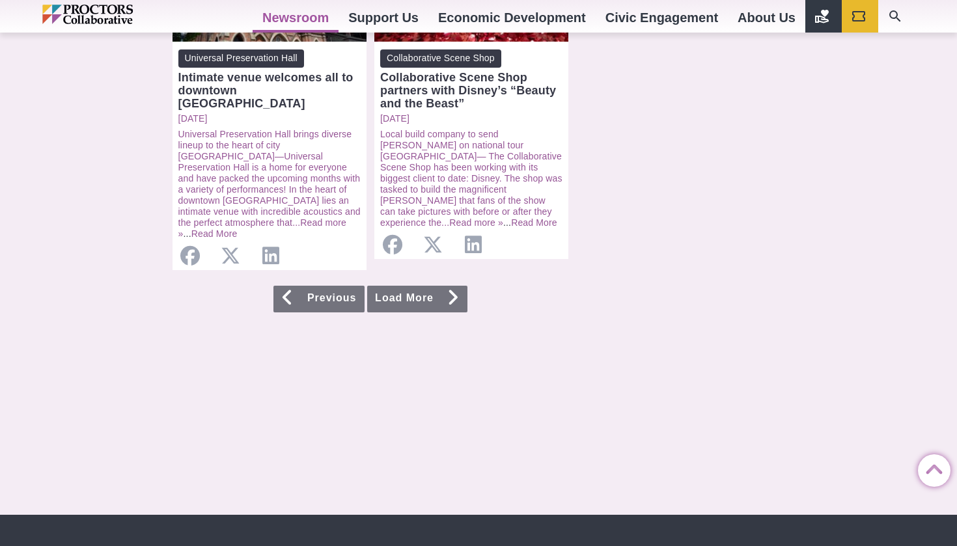
click at [407, 286] on link "Load More" at bounding box center [417, 299] width 100 height 27
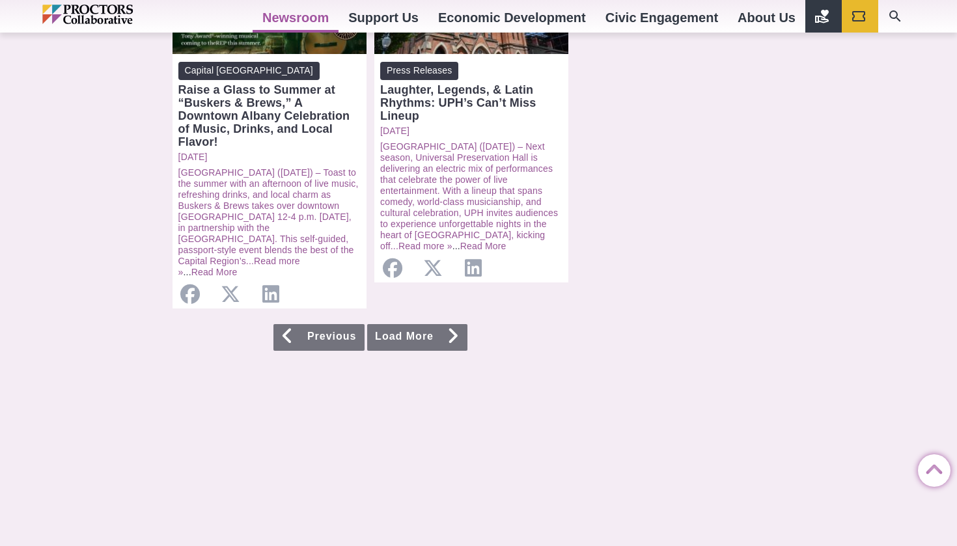
scroll to position [1456, 0]
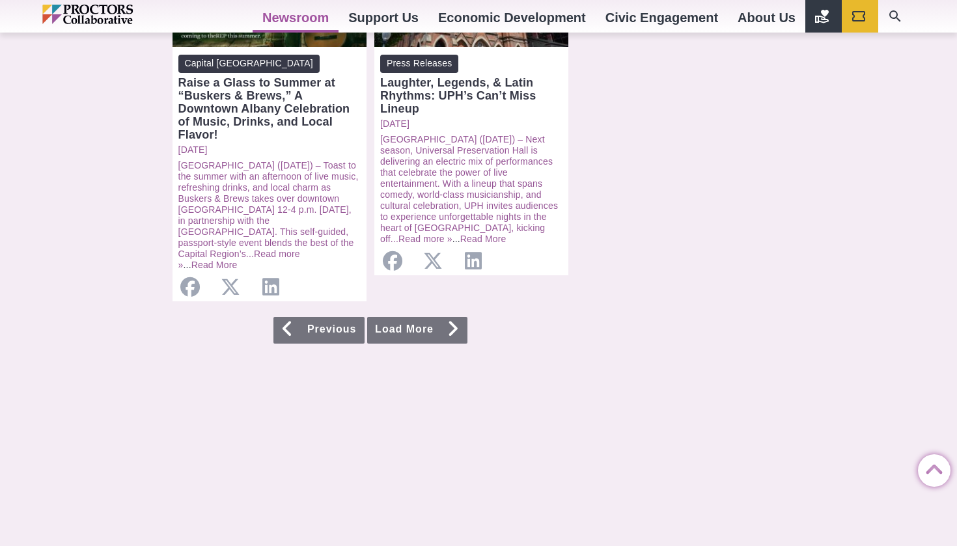
click at [414, 317] on link "Load More" at bounding box center [417, 330] width 100 height 27
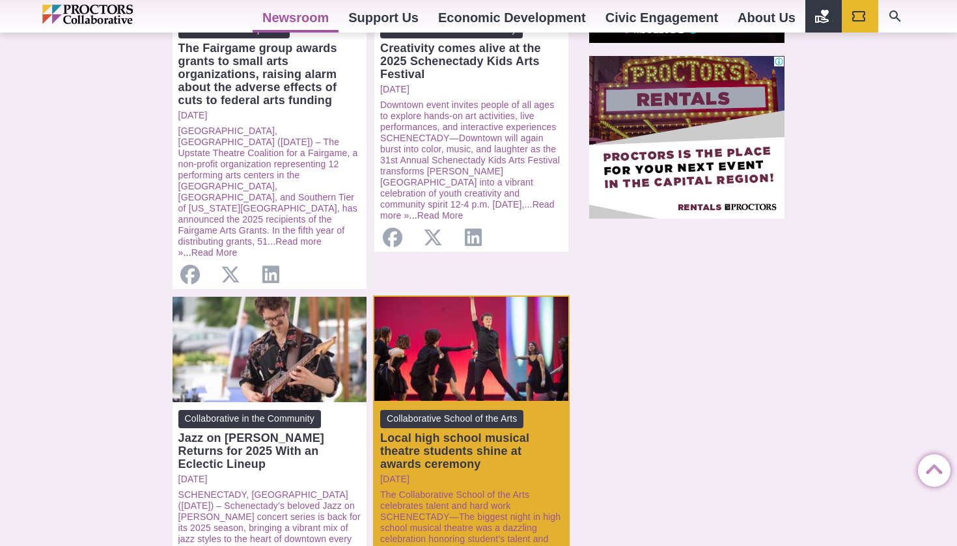
scroll to position [1078, 0]
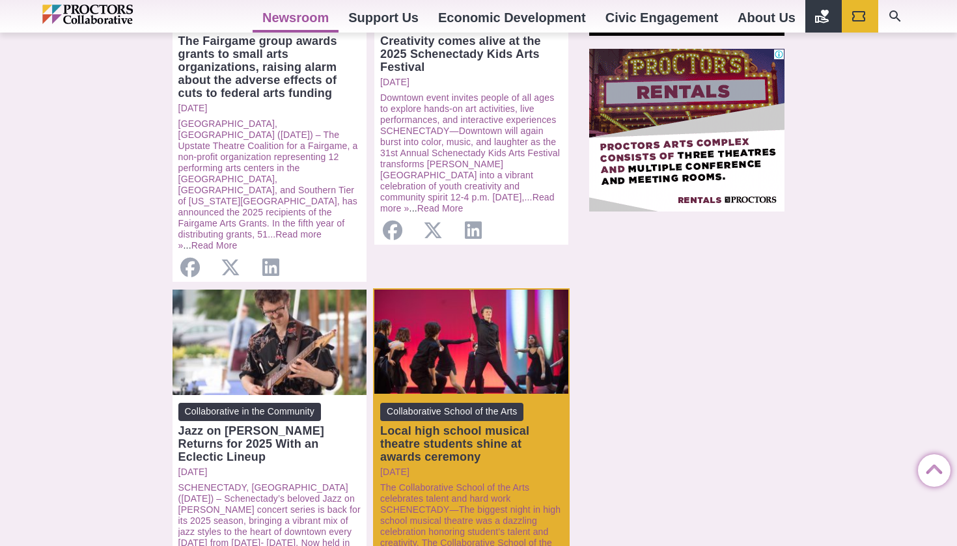
click at [444, 292] on div "Open: Local high school musical theatre students shine at awards ceremony" at bounding box center [472, 343] width 194 height 106
